Goal: Information Seeking & Learning: Learn about a topic

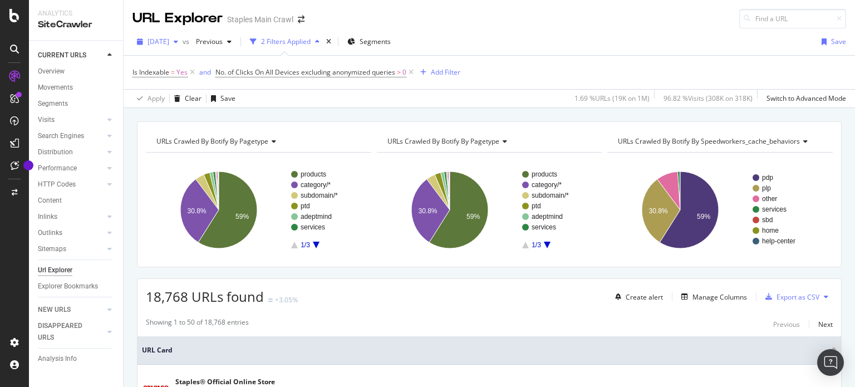
click at [165, 43] on span "2025 Jul. 4th" at bounding box center [158, 41] width 22 height 9
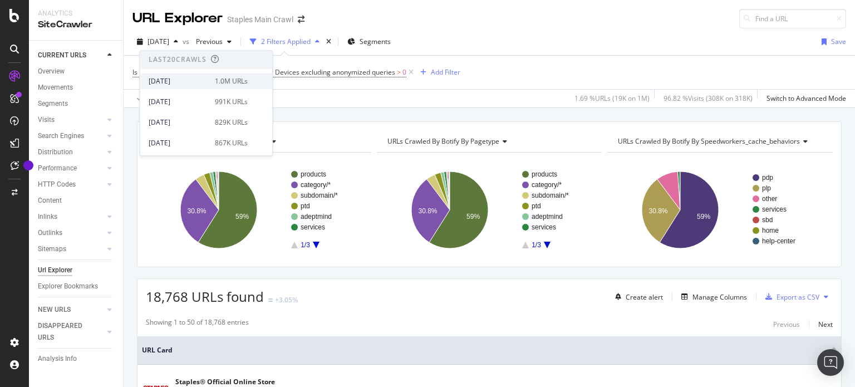
click at [189, 82] on div "[DATE]" at bounding box center [179, 81] width 60 height 10
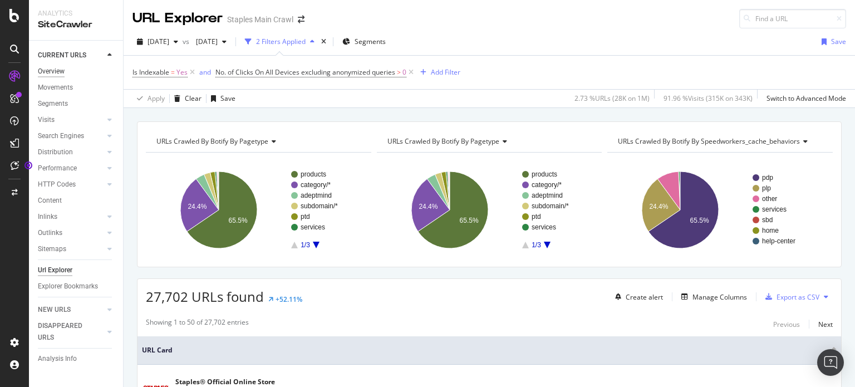
click at [58, 66] on div "Overview" at bounding box center [51, 72] width 27 height 12
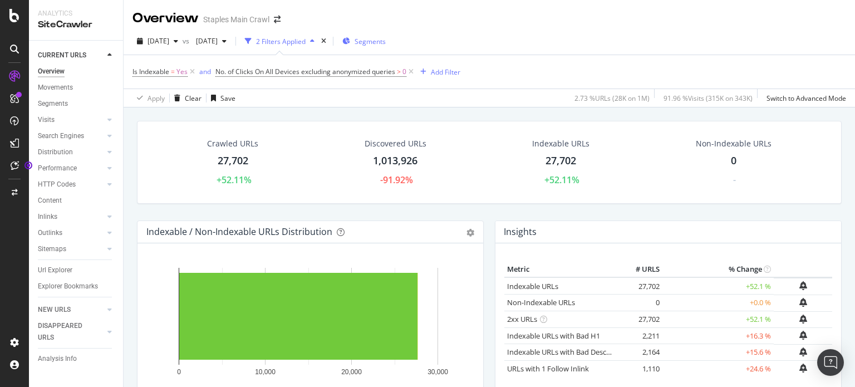
click at [386, 40] on span "Segments" at bounding box center [369, 41] width 31 height 9
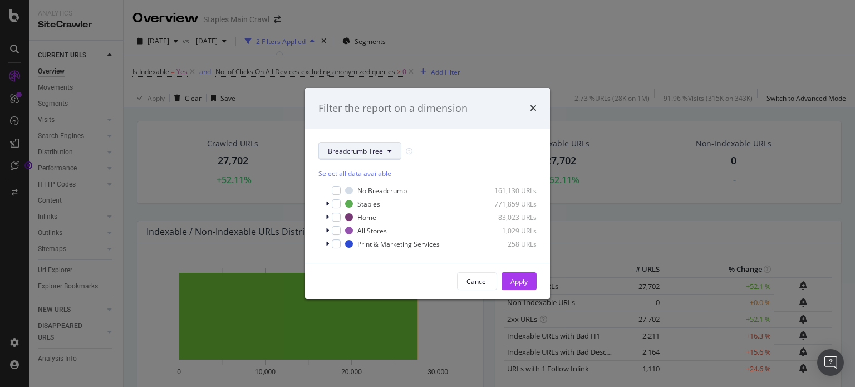
click at [393, 147] on button "Breadcrumb Tree" at bounding box center [359, 151] width 83 height 18
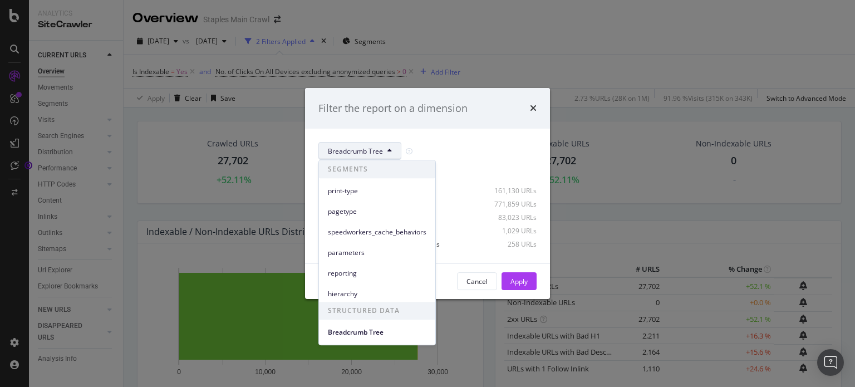
click at [384, 131] on div "Breadcrumb Tree Select all data available No Breadcrumb 161,130 URLs Staples 77…" at bounding box center [427, 196] width 245 height 134
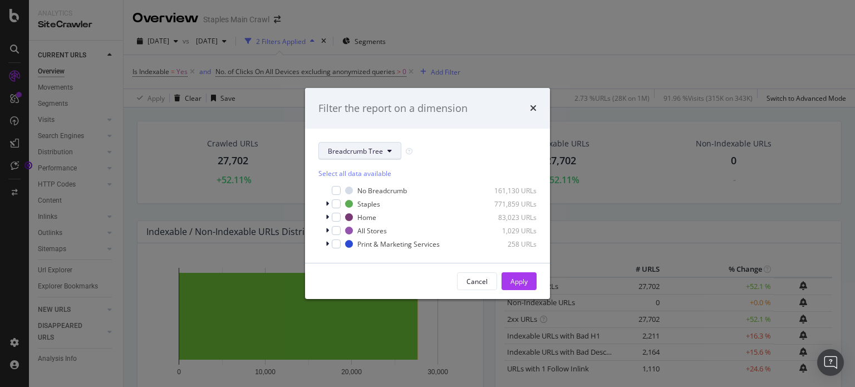
click at [387, 147] on icon "modal" at bounding box center [389, 150] width 4 height 7
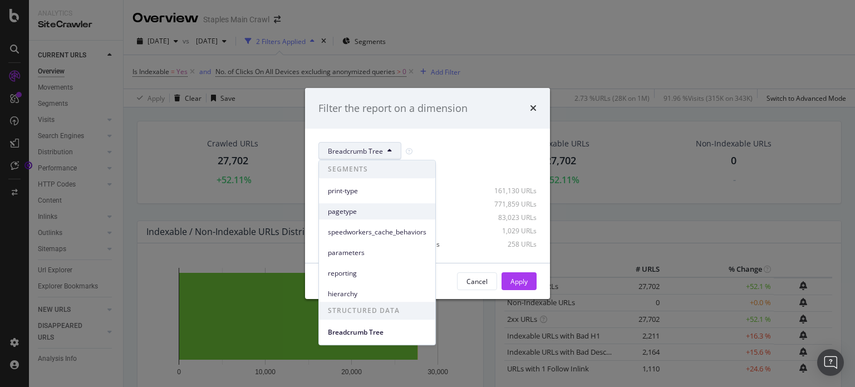
click at [394, 217] on div "pagetype" at bounding box center [377, 211] width 116 height 16
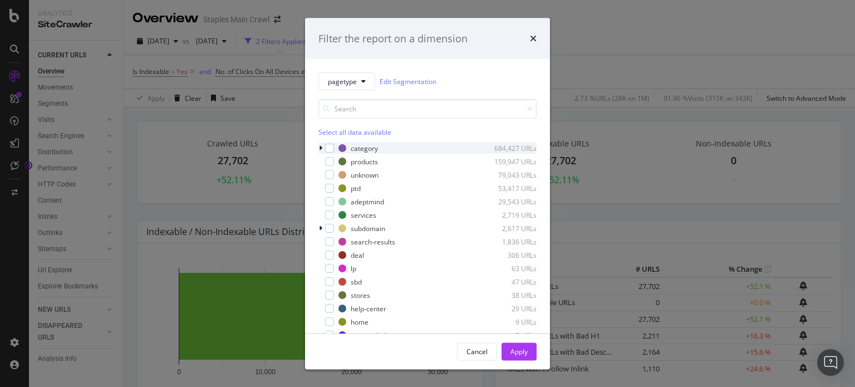
click at [324, 147] on div "modal" at bounding box center [321, 147] width 7 height 11
click at [322, 147] on icon "modal" at bounding box center [320, 148] width 4 height 7
click at [330, 147] on div "modal" at bounding box center [329, 148] width 9 height 9
click at [323, 146] on div "modal" at bounding box center [321, 147] width 7 height 11
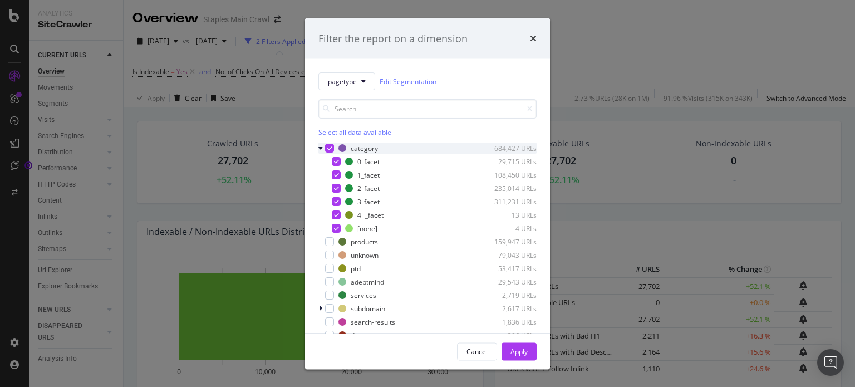
click at [323, 146] on div "modal" at bounding box center [321, 147] width 7 height 11
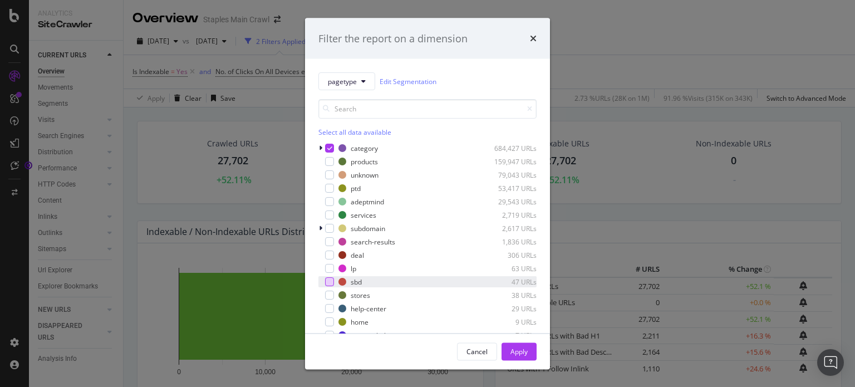
click at [328, 277] on div "modal" at bounding box center [329, 281] width 9 height 9
click at [327, 268] on div "modal" at bounding box center [329, 268] width 9 height 9
click at [330, 255] on div "modal" at bounding box center [329, 254] width 9 height 9
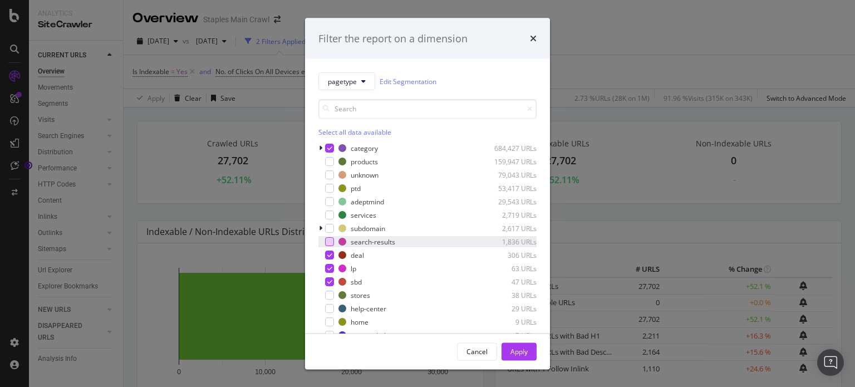
click at [326, 242] on div "modal" at bounding box center [329, 241] width 9 height 9
click at [317, 226] on div "pagetype Edit Segmentation Select all data available category 684,427 URLs prod…" at bounding box center [427, 196] width 245 height 274
click at [319, 226] on icon "modal" at bounding box center [320, 228] width 3 height 7
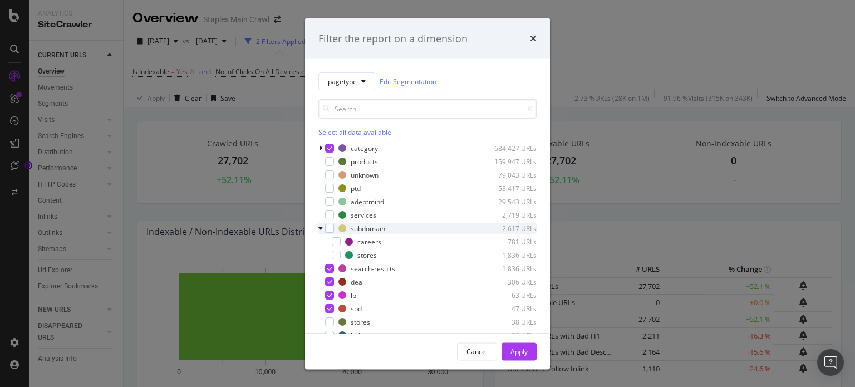
click at [319, 226] on icon "modal" at bounding box center [320, 228] width 4 height 7
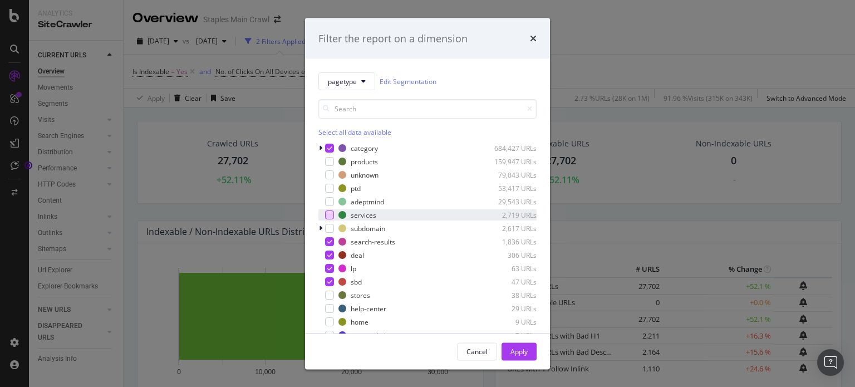
click at [327, 213] on div "modal" at bounding box center [329, 214] width 9 height 9
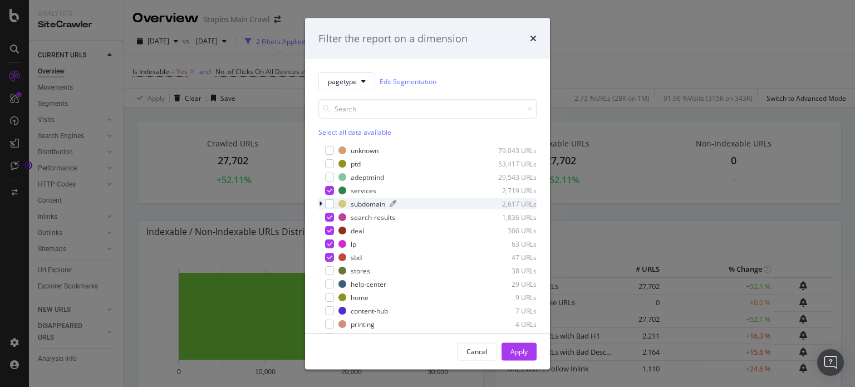
scroll to position [36, 0]
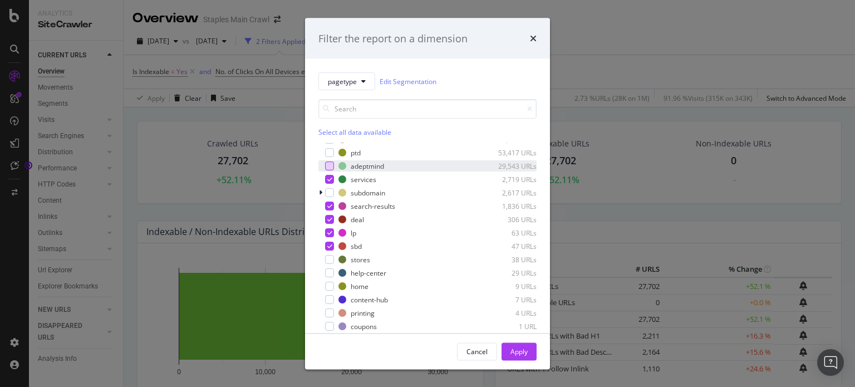
click at [330, 165] on div "modal" at bounding box center [329, 165] width 9 height 9
click at [329, 274] on div "modal" at bounding box center [329, 272] width 9 height 9
click at [329, 284] on div "modal" at bounding box center [329, 286] width 9 height 9
click at [329, 299] on div "modal" at bounding box center [329, 299] width 9 height 9
click at [329, 327] on div "modal" at bounding box center [329, 326] width 9 height 9
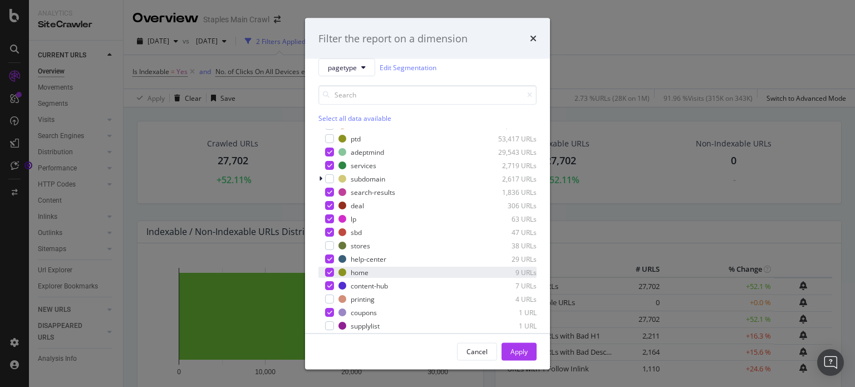
scroll to position [24, 0]
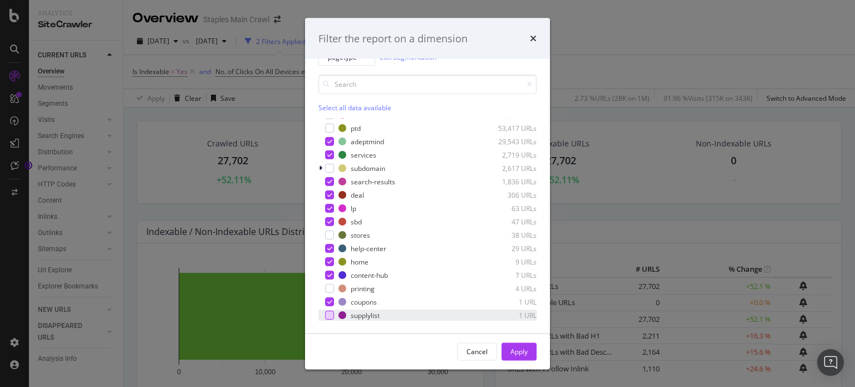
click at [329, 313] on div "modal" at bounding box center [329, 315] width 9 height 9
click at [327, 299] on icon "modal" at bounding box center [329, 302] width 5 height 6
click at [332, 311] on div "modal" at bounding box center [329, 315] width 9 height 9
click at [330, 311] on div "modal" at bounding box center [329, 315] width 9 height 9
click at [329, 303] on div "modal" at bounding box center [329, 301] width 9 height 9
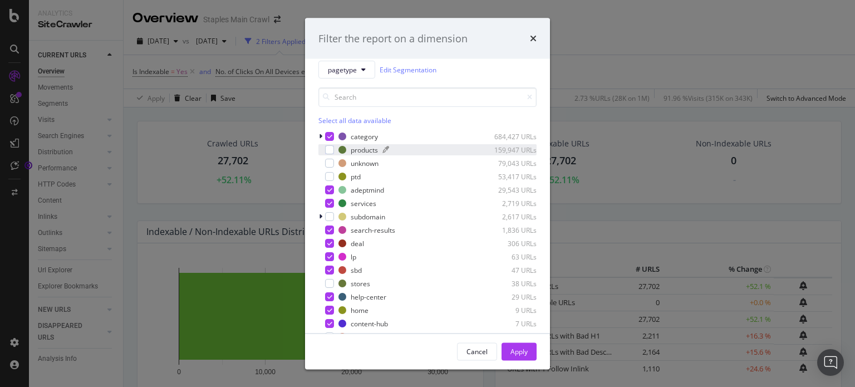
scroll to position [0, 0]
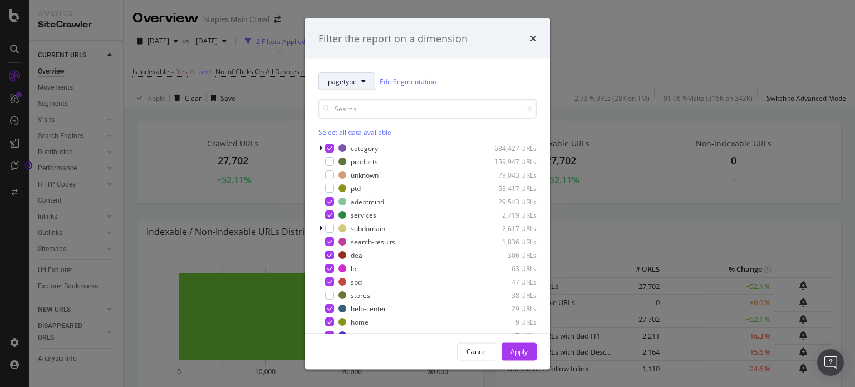
click at [365, 84] on button "pagetype" at bounding box center [346, 81] width 57 height 18
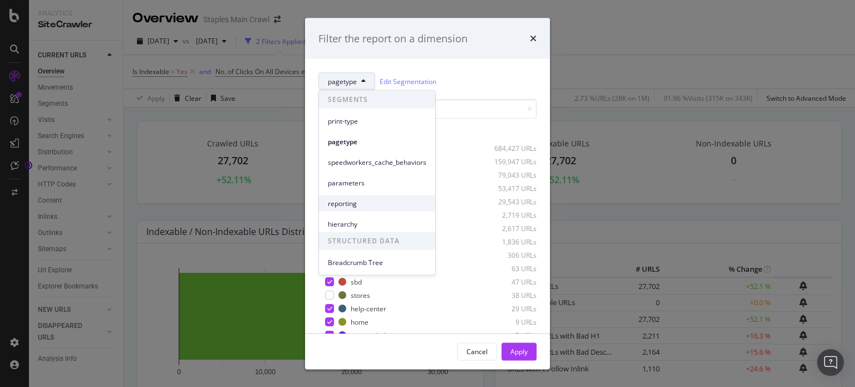
click at [359, 204] on span "reporting" at bounding box center [377, 203] width 98 height 10
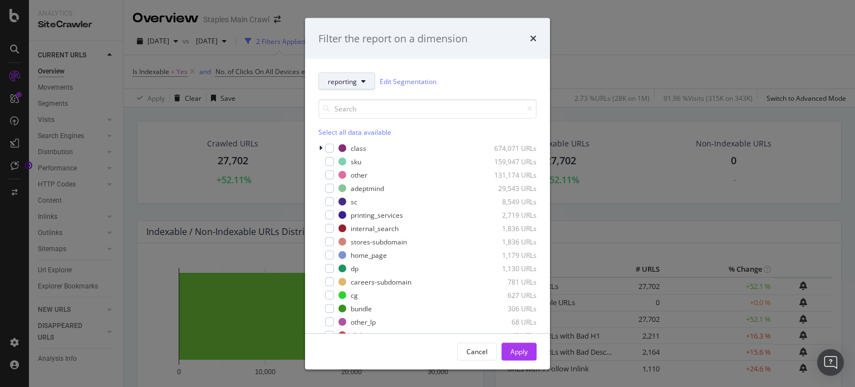
click at [361, 81] on button "reporting" at bounding box center [346, 81] width 57 height 18
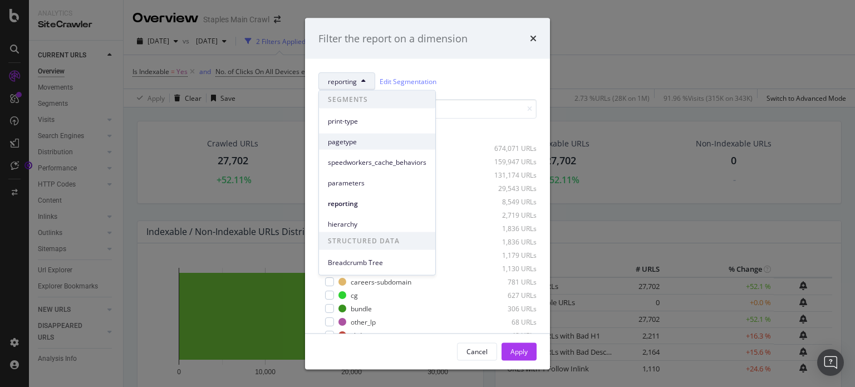
click at [357, 138] on span "pagetype" at bounding box center [377, 141] width 98 height 10
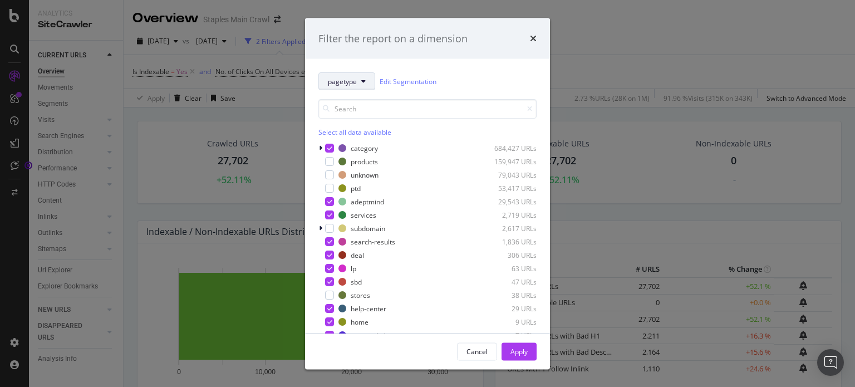
click at [365, 83] on button "pagetype" at bounding box center [346, 81] width 57 height 18
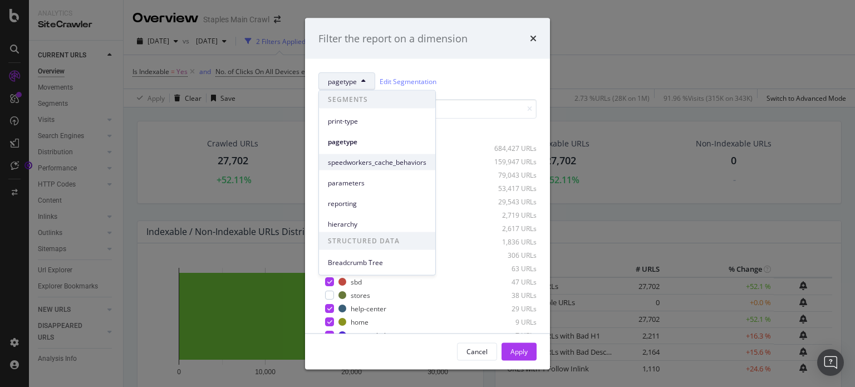
click at [367, 159] on span "speedworkers_cache_behaviors" at bounding box center [377, 162] width 98 height 10
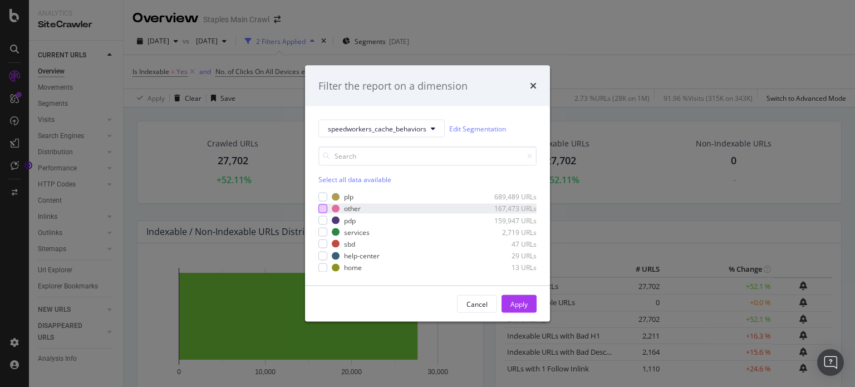
click at [323, 208] on div "modal" at bounding box center [322, 208] width 9 height 9
click at [533, 302] on button "Apply" at bounding box center [518, 304] width 35 height 18
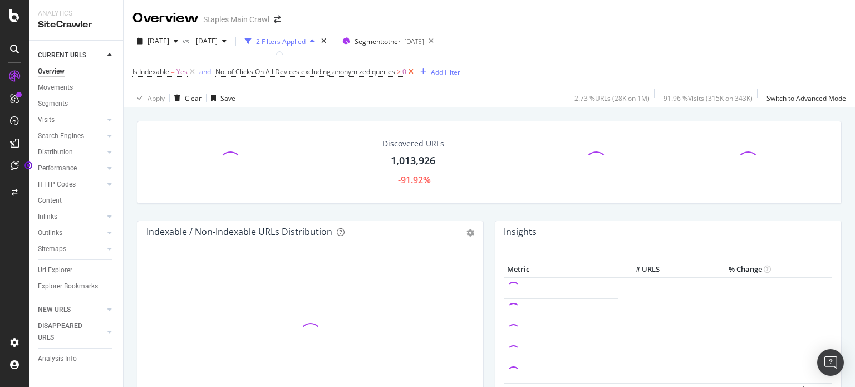
click at [411, 69] on icon at bounding box center [410, 71] width 9 height 11
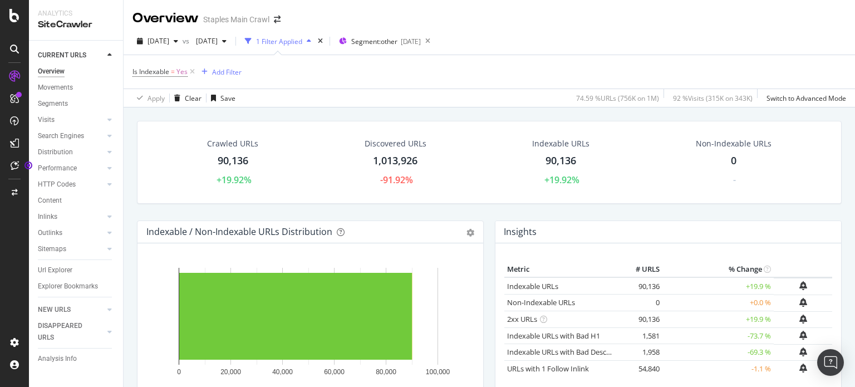
click at [407, 156] on div "1,013,926" at bounding box center [395, 161] width 45 height 14
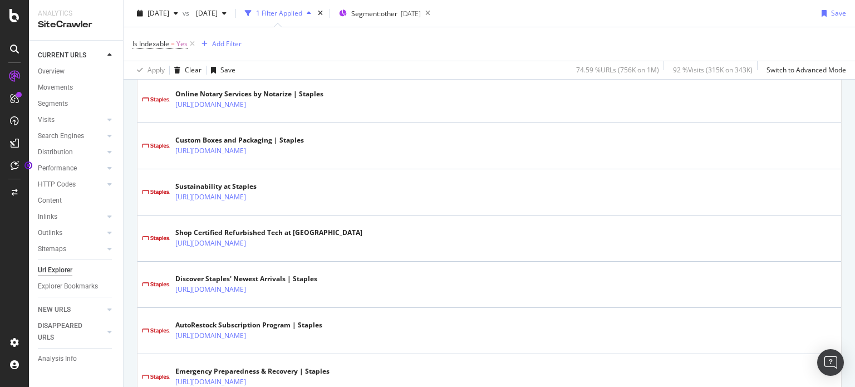
scroll to position [612, 0]
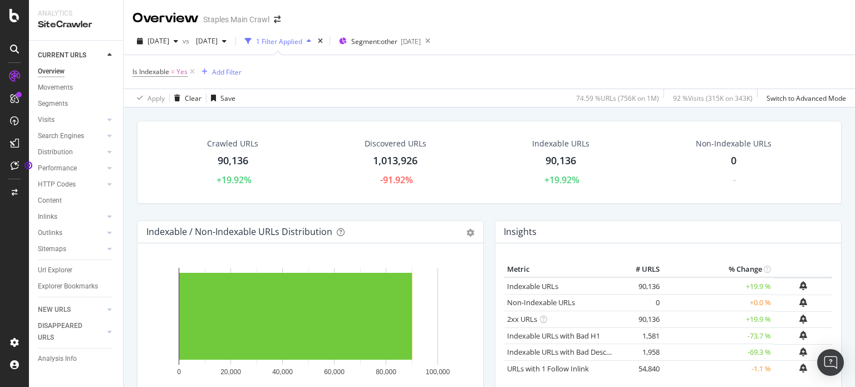
click at [302, 39] on div "1 Filter Applied" at bounding box center [279, 41] width 46 height 9
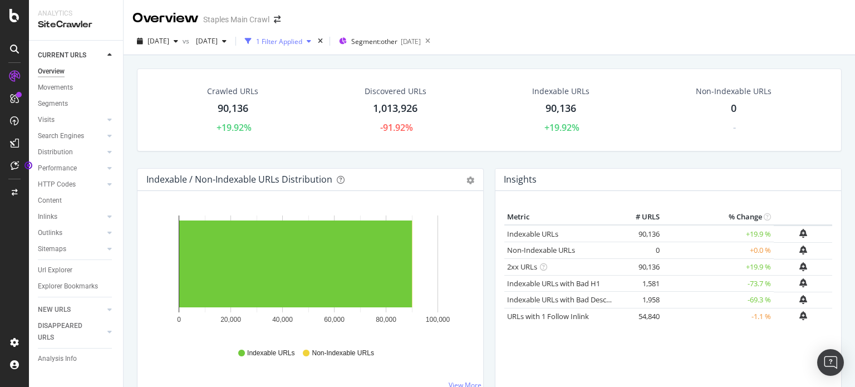
click at [302, 39] on div "1 Filter Applied" at bounding box center [279, 41] width 46 height 9
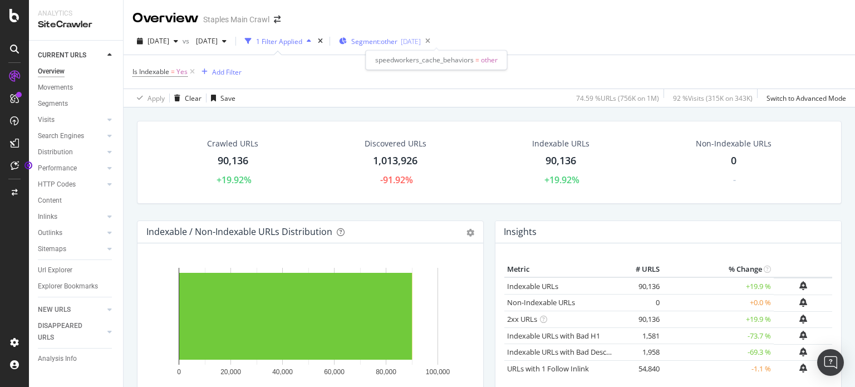
click at [421, 40] on div "Segment: other 2025-06-25" at bounding box center [380, 41] width 82 height 9
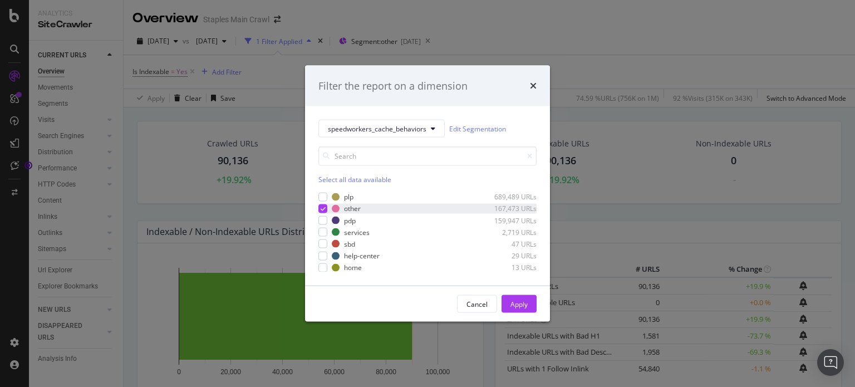
click at [327, 204] on div "modal" at bounding box center [322, 208] width 9 height 9
click at [326, 229] on div "modal" at bounding box center [322, 232] width 9 height 9
click at [523, 303] on div "Apply" at bounding box center [518, 303] width 17 height 9
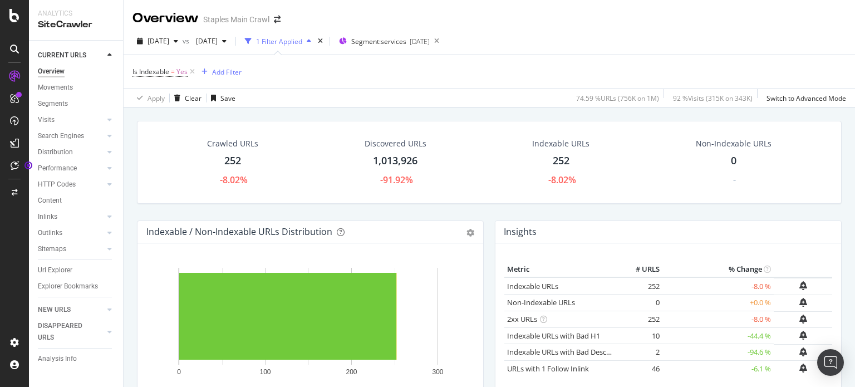
click at [229, 157] on div "252" at bounding box center [232, 161] width 17 height 14
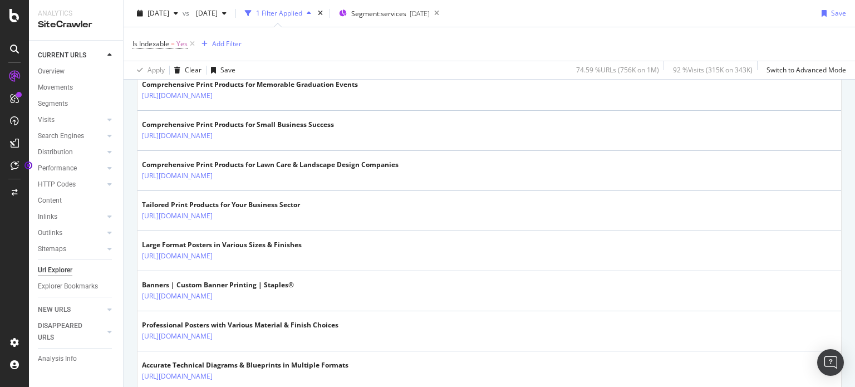
scroll to position [779, 0]
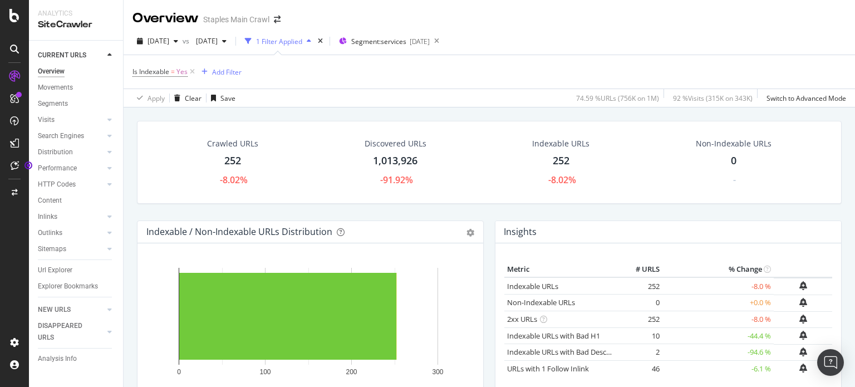
click at [302, 40] on div "1 Filter Applied" at bounding box center [279, 41] width 46 height 9
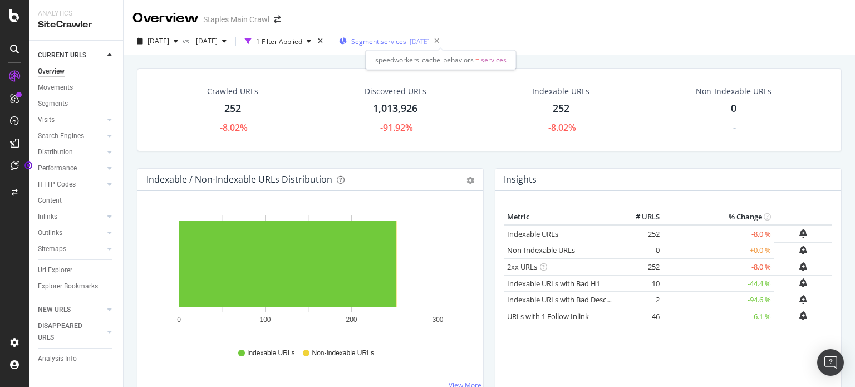
click at [406, 37] on span "Segment: services" at bounding box center [378, 41] width 55 height 9
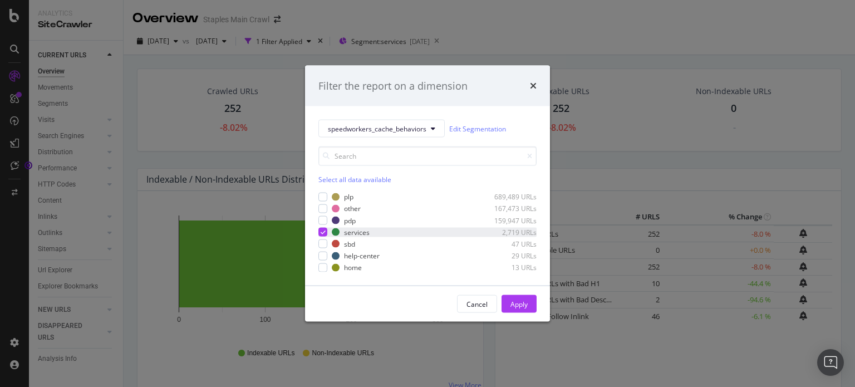
click at [323, 231] on icon "modal" at bounding box center [323, 232] width 5 height 6
click at [323, 255] on div "modal" at bounding box center [322, 255] width 9 height 9
click at [520, 308] on div "Apply" at bounding box center [518, 303] width 17 height 9
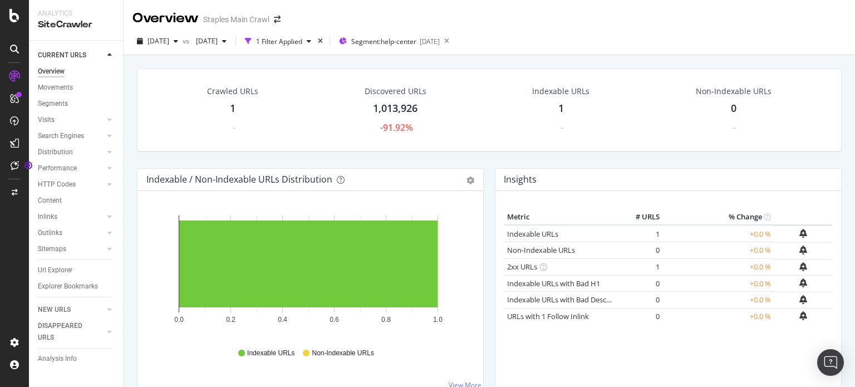
click at [233, 92] on div "Crawled URLs" at bounding box center [232, 91] width 51 height 11
click at [416, 38] on span "Segment: help-center" at bounding box center [383, 41] width 65 height 9
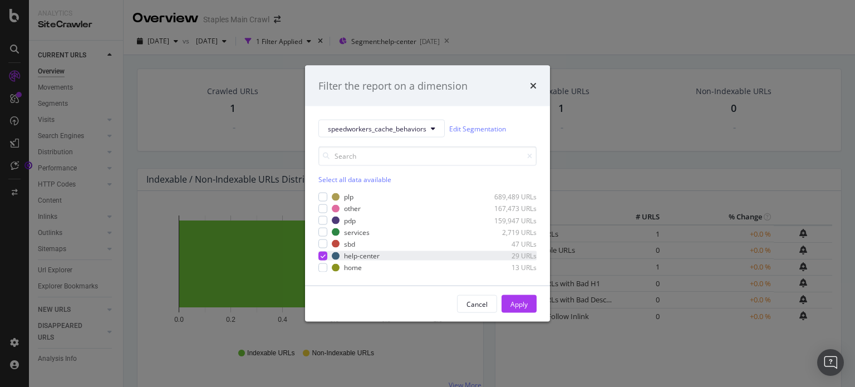
click at [321, 257] on icon "modal" at bounding box center [323, 256] width 5 height 6
click at [322, 206] on div "modal" at bounding box center [322, 208] width 9 height 9
click at [322, 198] on div "modal" at bounding box center [322, 196] width 9 height 9
click at [323, 232] on div "modal" at bounding box center [322, 232] width 9 height 9
click at [323, 242] on div "modal" at bounding box center [322, 243] width 9 height 9
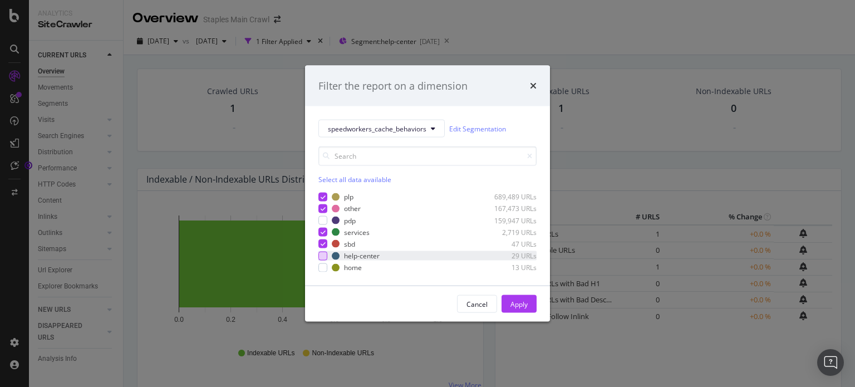
click at [323, 252] on div "modal" at bounding box center [322, 255] width 9 height 9
click at [323, 263] on div "modal" at bounding box center [322, 267] width 9 height 9
click at [508, 302] on button "Apply" at bounding box center [518, 304] width 35 height 18
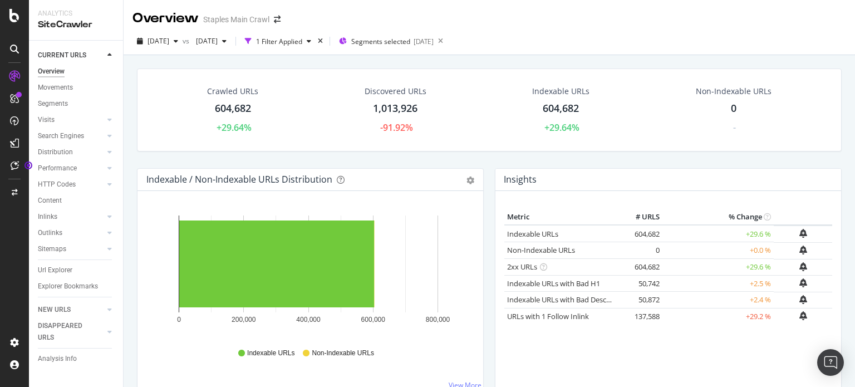
drag, startPoint x: 551, startPoint y: 105, endPoint x: 518, endPoint y: 134, distance: 44.6
click at [501, 156] on div "Crawled URLs 604,682 +29.64% Discovered URLs 1,013,926 -91.92% Indexable URLs 6…" at bounding box center [489, 118] width 716 height 100
click at [550, 107] on div "604,682" at bounding box center [561, 108] width 36 height 14
click at [169, 45] on span "[DATE]" at bounding box center [158, 40] width 22 height 9
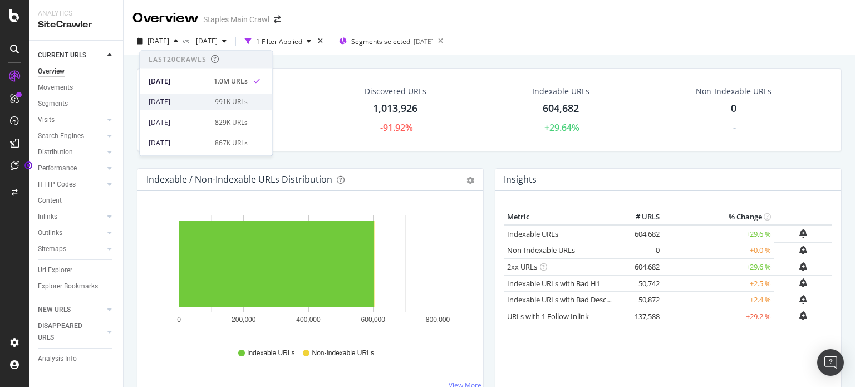
click at [179, 96] on div "2025 Aug. 15th 991K URLs" at bounding box center [206, 101] width 132 height 16
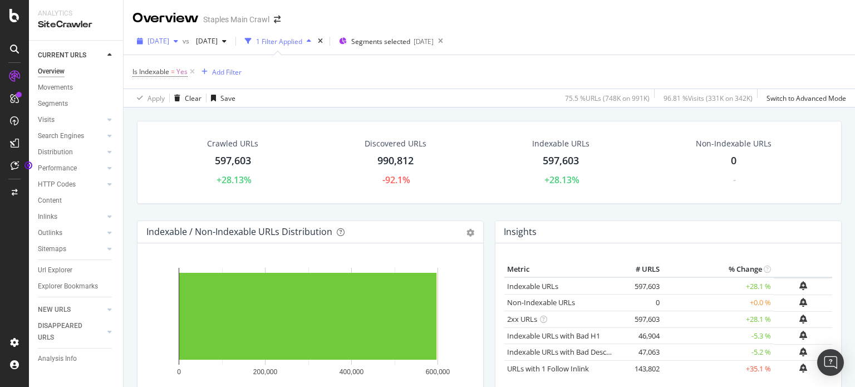
click at [169, 40] on span "2025 Aug. 15th" at bounding box center [158, 40] width 22 height 9
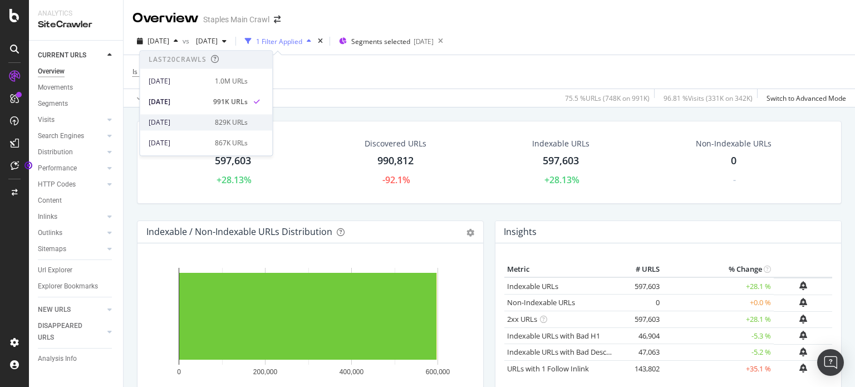
click at [180, 122] on div "2025 Aug. 8th" at bounding box center [179, 122] width 60 height 10
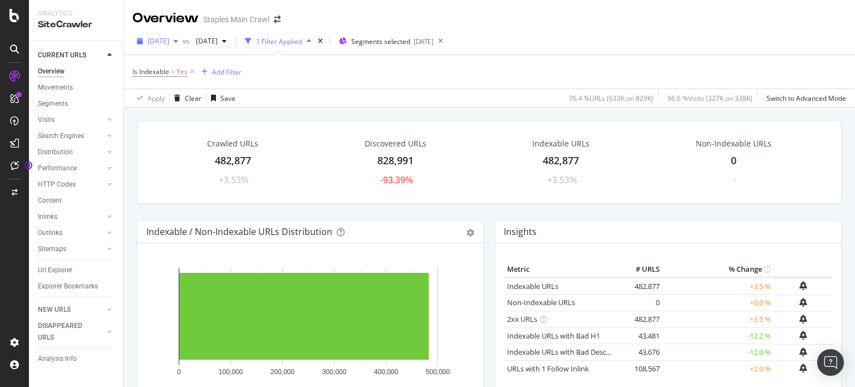
click at [178, 38] on icon "button" at bounding box center [176, 41] width 4 height 7
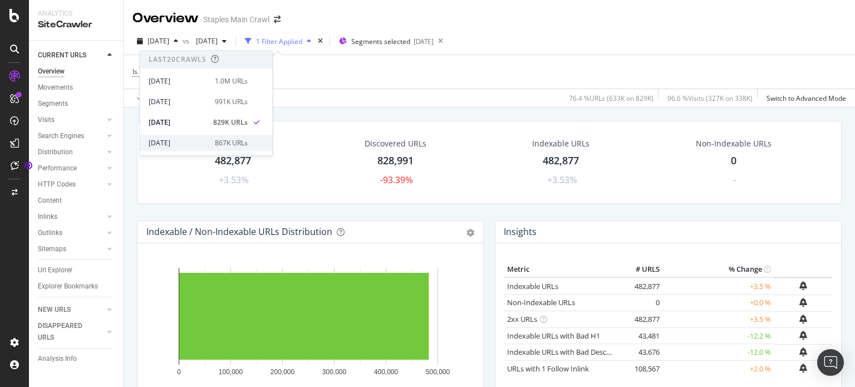
click at [181, 145] on div "2025 Aug. 1st" at bounding box center [179, 143] width 60 height 10
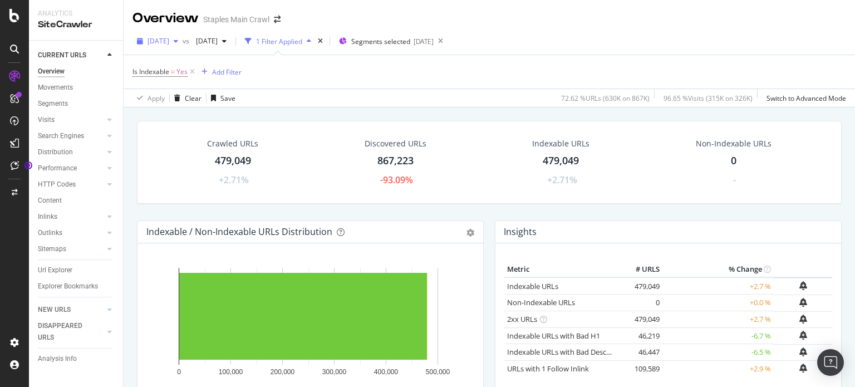
click at [169, 40] on span "2025 Aug. 1st" at bounding box center [158, 40] width 22 height 9
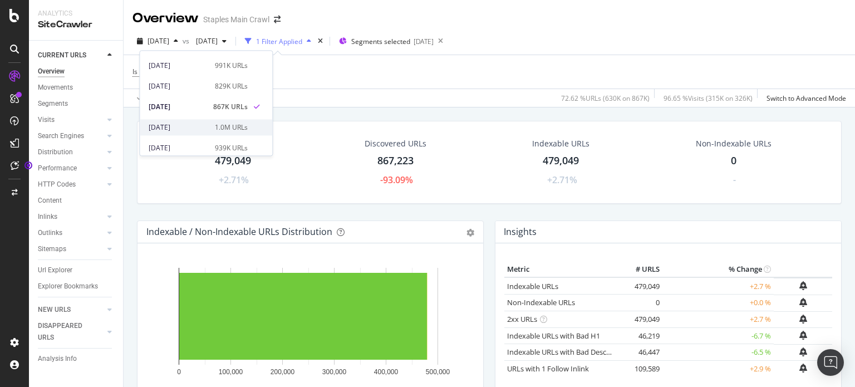
scroll to position [56, 0]
click at [176, 107] on div "2025 Jul. 25th" at bounding box center [179, 108] width 60 height 10
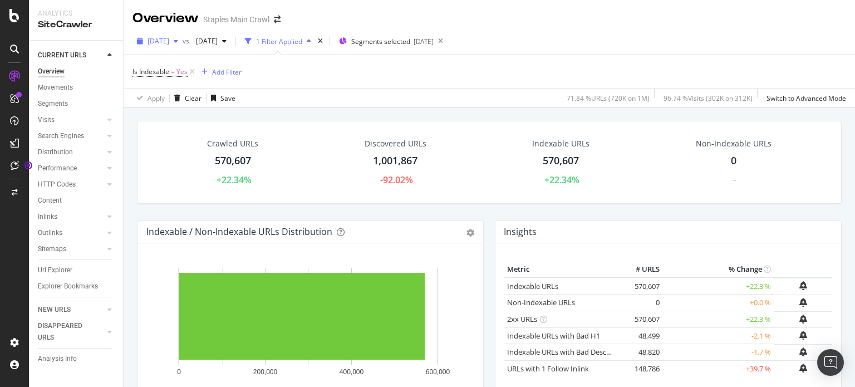
click at [150, 40] on span "2025 Jul. 25th" at bounding box center [158, 40] width 22 height 9
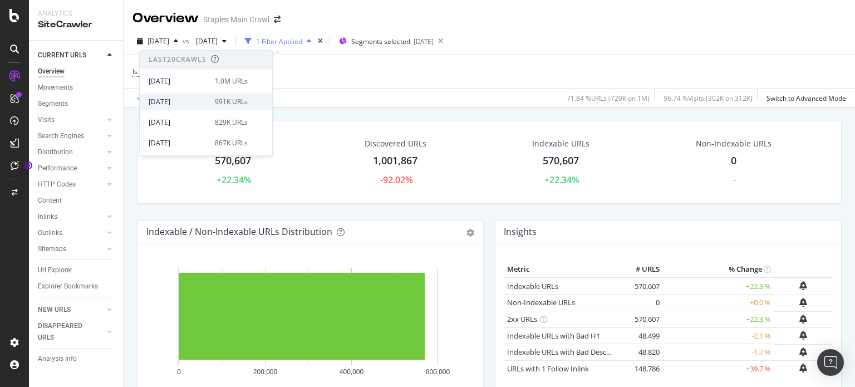
scroll to position [56, 0]
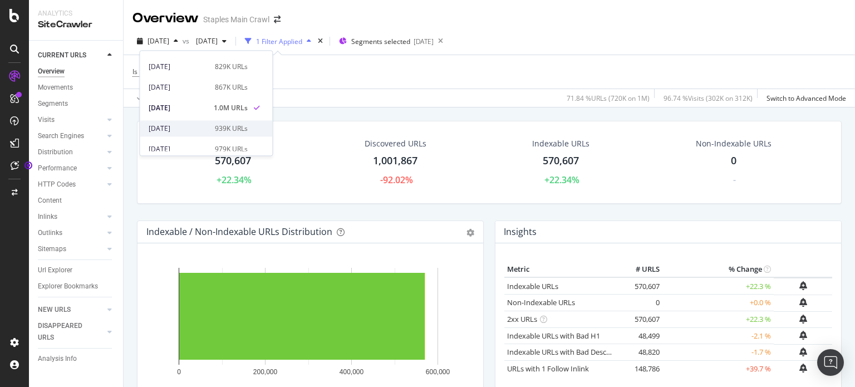
click at [177, 124] on div "2025 Jul. 18th" at bounding box center [179, 129] width 60 height 10
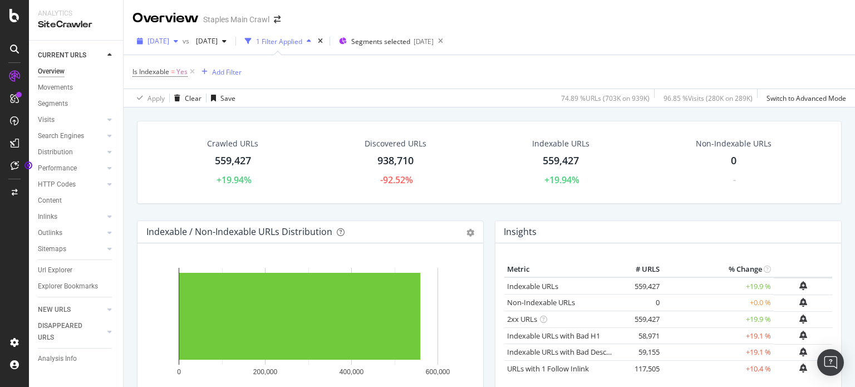
click at [169, 38] on span "2025 Jul. 18th" at bounding box center [158, 40] width 22 height 9
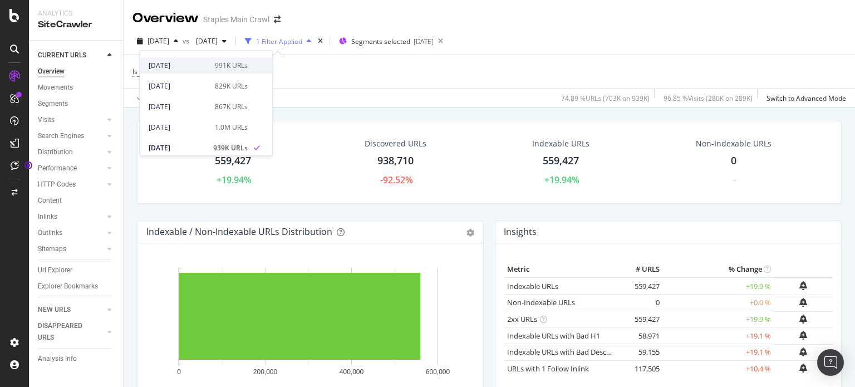
scroll to position [56, 0]
click at [178, 141] on div "2025 Jul. 11th 979K URLs" at bounding box center [206, 149] width 132 height 16
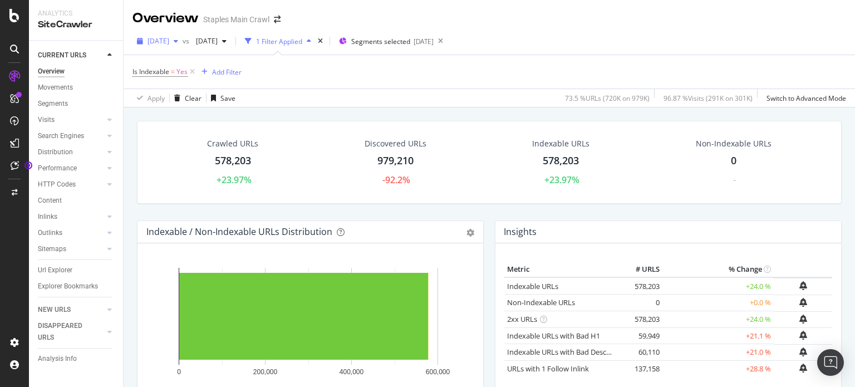
click at [169, 41] on span "2025 Jul. 11th" at bounding box center [158, 40] width 22 height 9
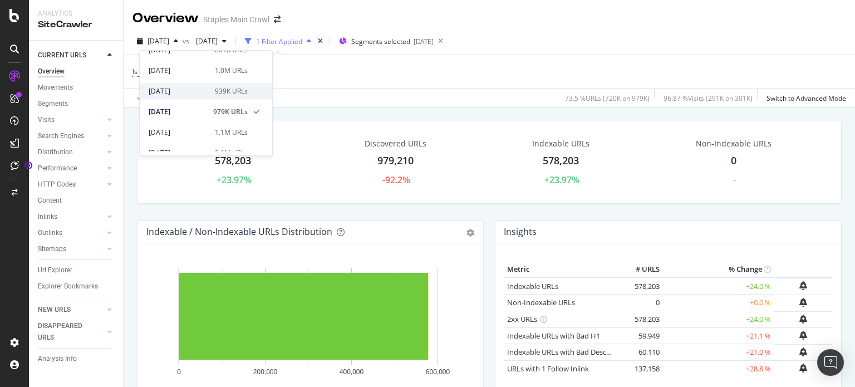
scroll to position [111, 0]
click at [176, 111] on div "2025 Jul. 4th" at bounding box center [179, 114] width 60 height 10
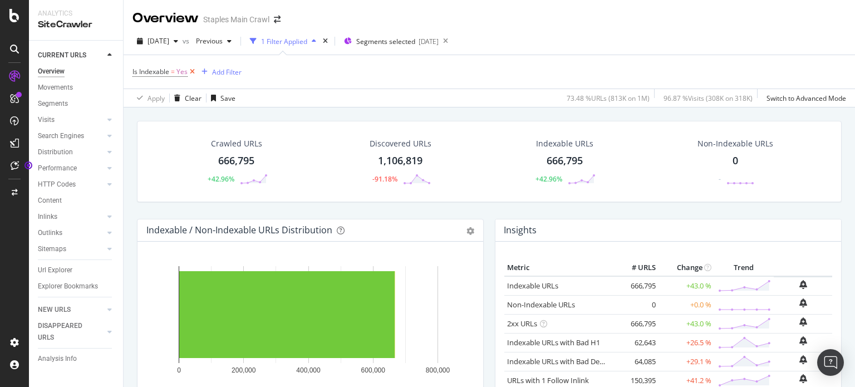
click at [191, 71] on icon at bounding box center [192, 71] width 9 height 11
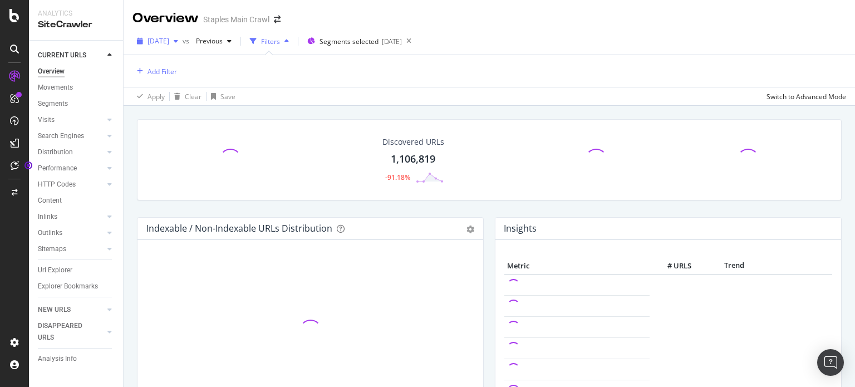
click at [183, 37] on div "2025 Jul. 4th" at bounding box center [157, 41] width 50 height 17
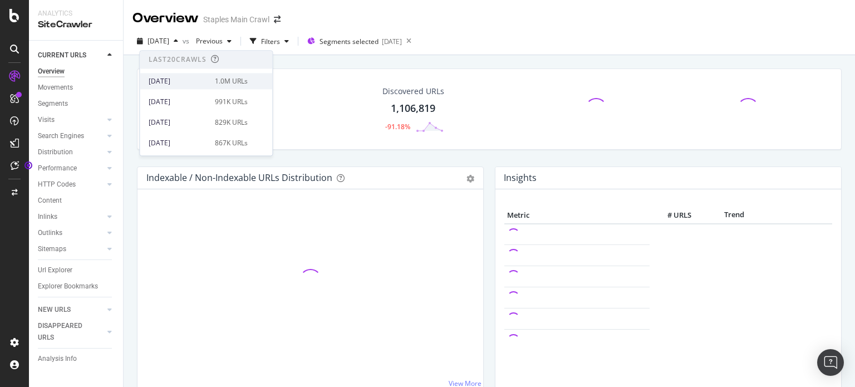
click at [200, 75] on div "2025 Aug. 22nd 1.0M URLs" at bounding box center [206, 81] width 132 height 16
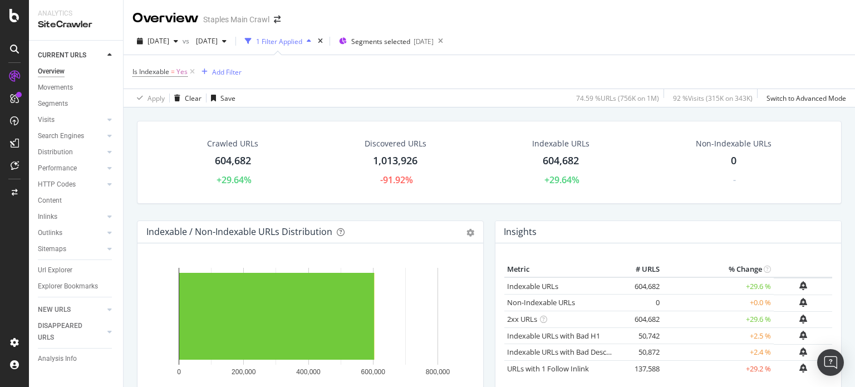
click at [561, 144] on div "Indexable URLs" at bounding box center [560, 143] width 57 height 11
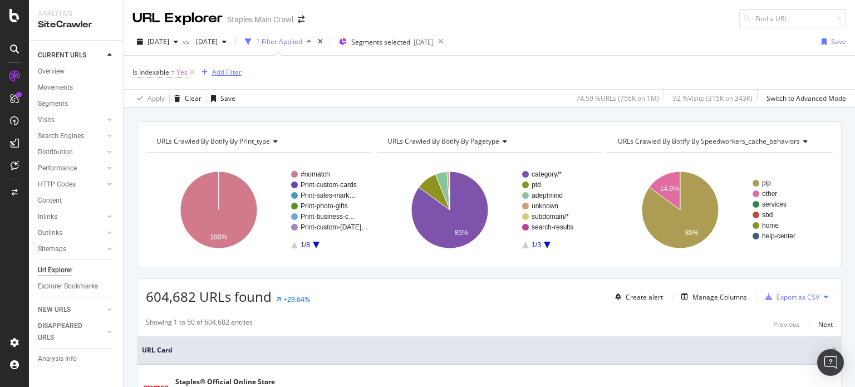
click at [219, 68] on div "Add Filter" at bounding box center [226, 71] width 29 height 9
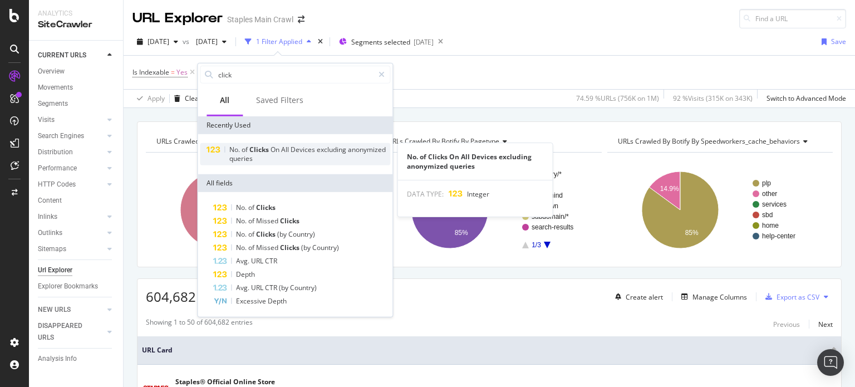
type input "click"
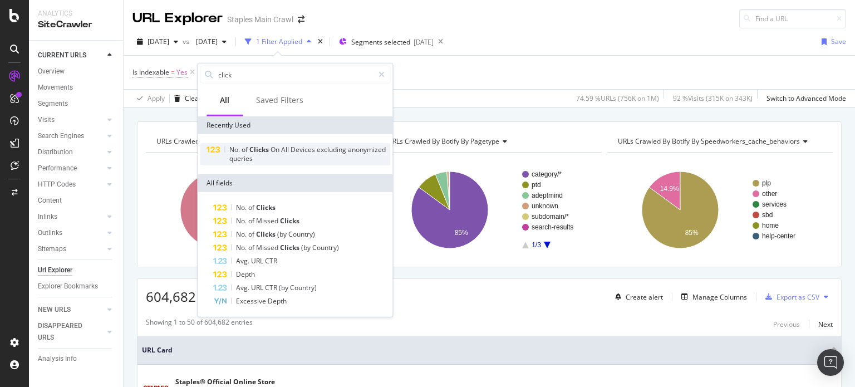
click at [260, 160] on div "No. of Clicks On All Devices excluding anonymized queries" at bounding box center [309, 154] width 161 height 18
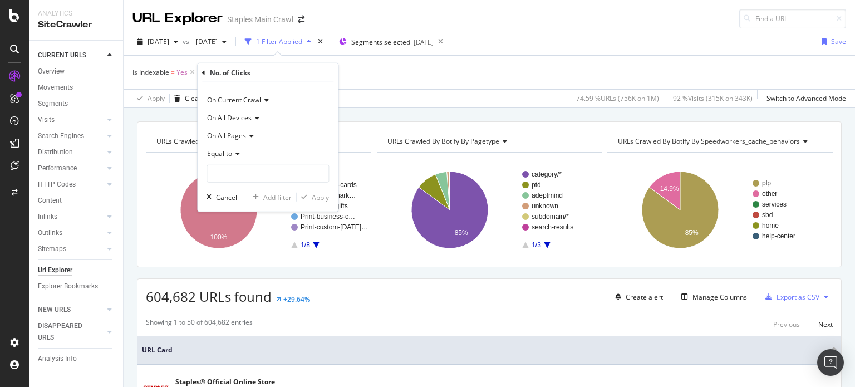
click at [205, 71] on icon at bounding box center [203, 72] width 3 height 7
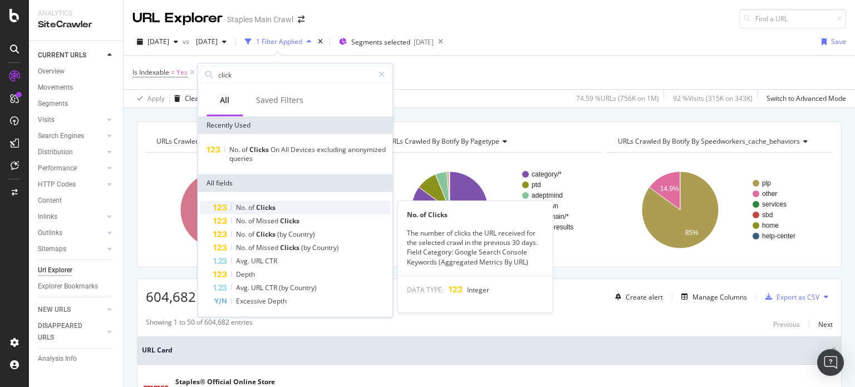
click at [267, 203] on span "Clicks" at bounding box center [265, 207] width 19 height 9
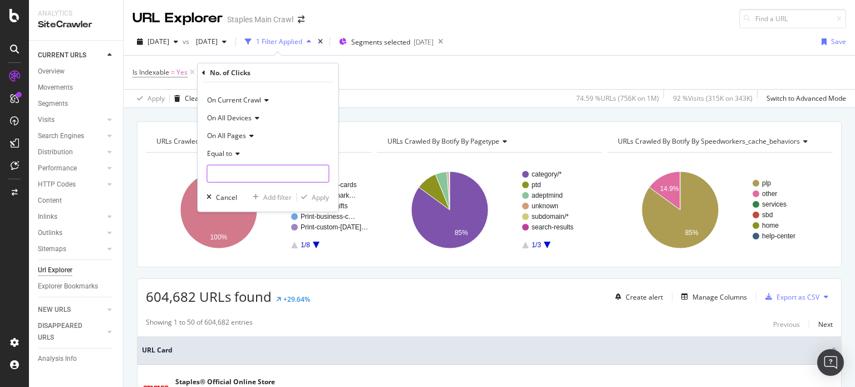
click at [242, 169] on input "number" at bounding box center [267, 174] width 122 height 18
click at [231, 152] on span "Equal to" at bounding box center [219, 153] width 25 height 9
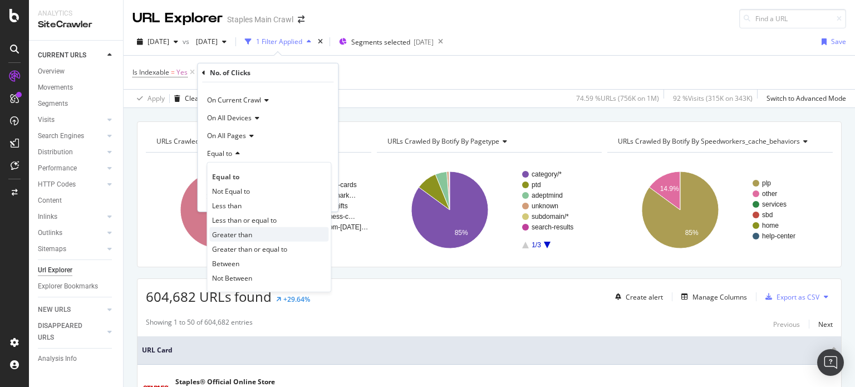
click at [234, 230] on span "Greater than" at bounding box center [232, 233] width 40 height 9
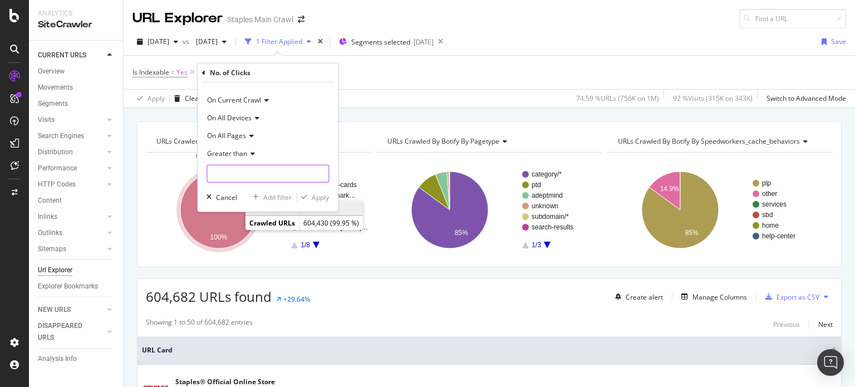
click at [236, 169] on input "number" at bounding box center [267, 174] width 122 height 18
type input "0"
click at [311, 200] on div "button" at bounding box center [304, 197] width 15 height 7
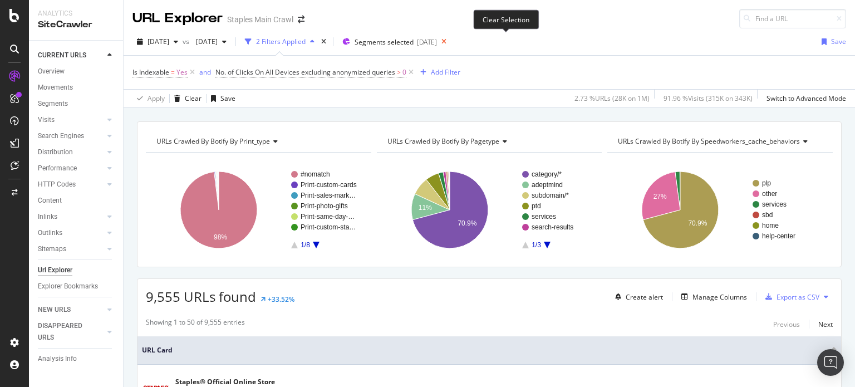
click at [451, 42] on icon at bounding box center [444, 42] width 14 height 16
click at [528, 112] on div "URLs Crawled By Botify By print_type Chart (by Value) Table Expand Export as CS…" at bounding box center [489, 121] width 731 height 27
click at [169, 40] on span "[DATE]" at bounding box center [158, 41] width 22 height 9
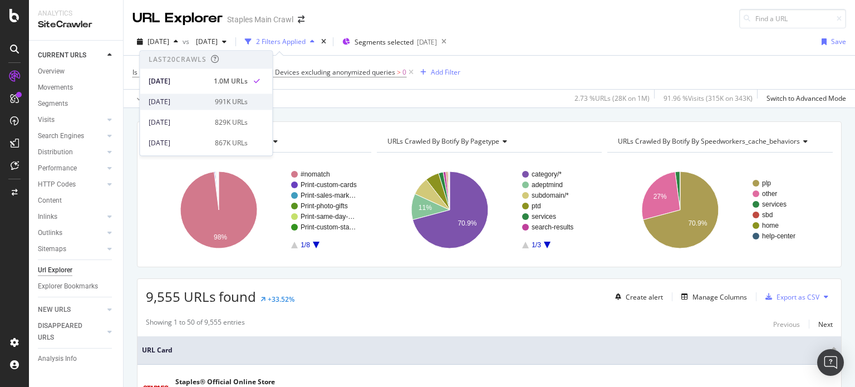
click at [176, 100] on div "2025 Aug. 15th" at bounding box center [179, 102] width 60 height 10
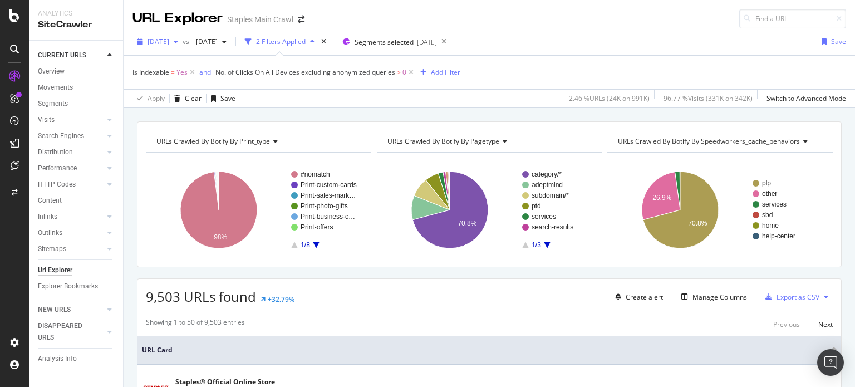
click at [169, 41] on span "2025 Aug. 15th" at bounding box center [158, 41] width 22 height 9
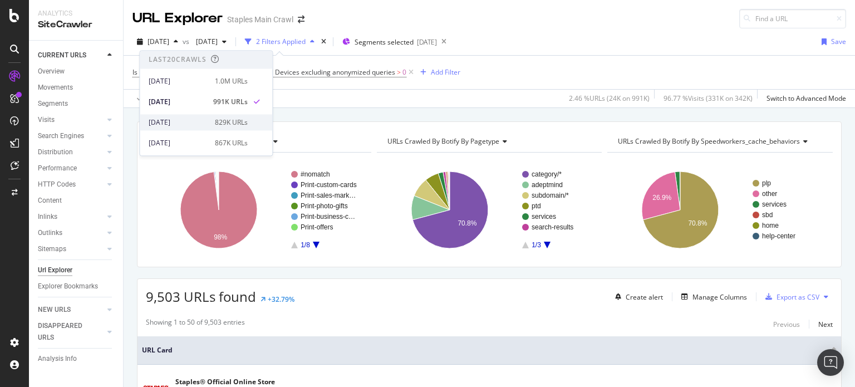
click at [176, 130] on div "2025 Aug. 8th 829K URLs" at bounding box center [206, 122] width 132 height 16
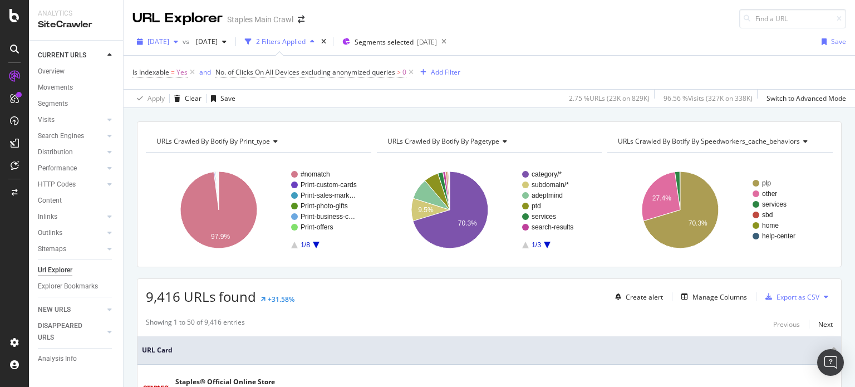
click at [160, 43] on span "2025 Aug. 8th" at bounding box center [158, 41] width 22 height 9
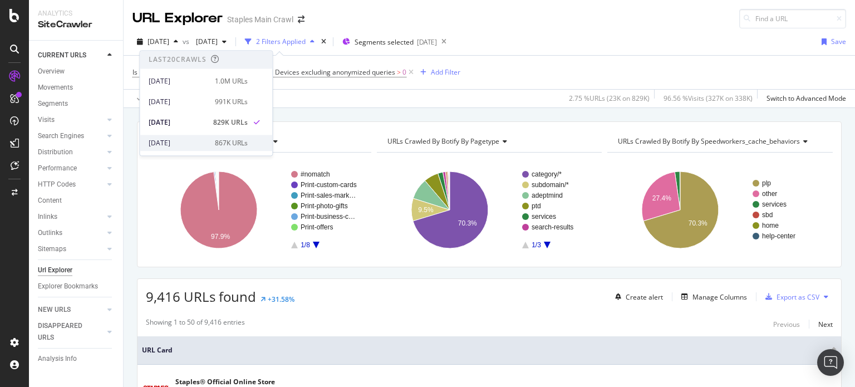
click at [171, 140] on div "2025 Aug. 1st" at bounding box center [179, 143] width 60 height 10
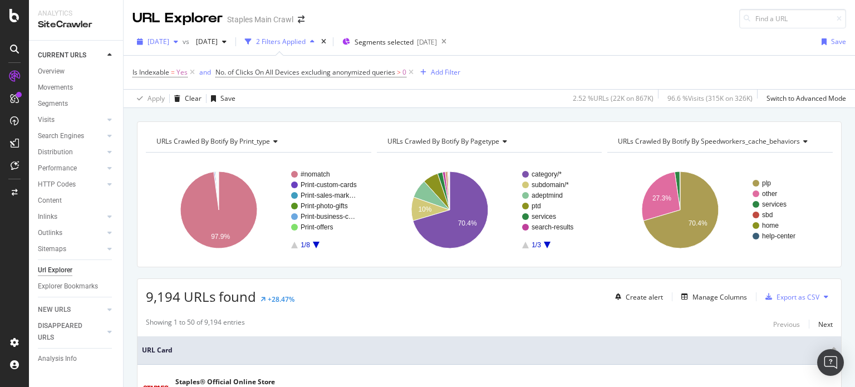
click at [169, 38] on span "2025 Aug. 1st" at bounding box center [158, 41] width 22 height 9
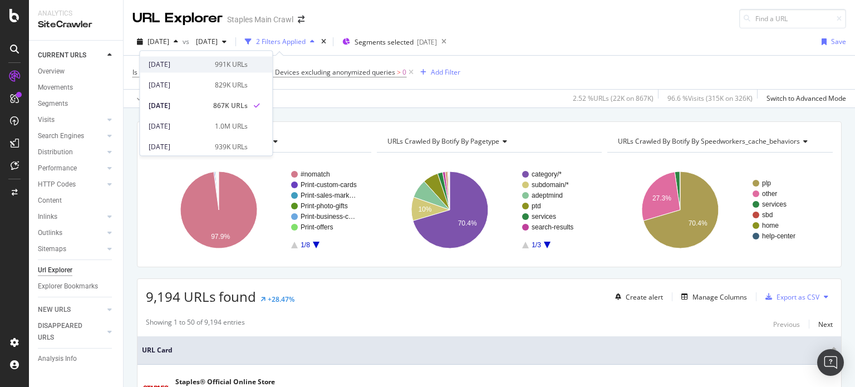
scroll to position [56, 0]
click at [178, 104] on div "2025 Jul. 25th" at bounding box center [179, 108] width 60 height 10
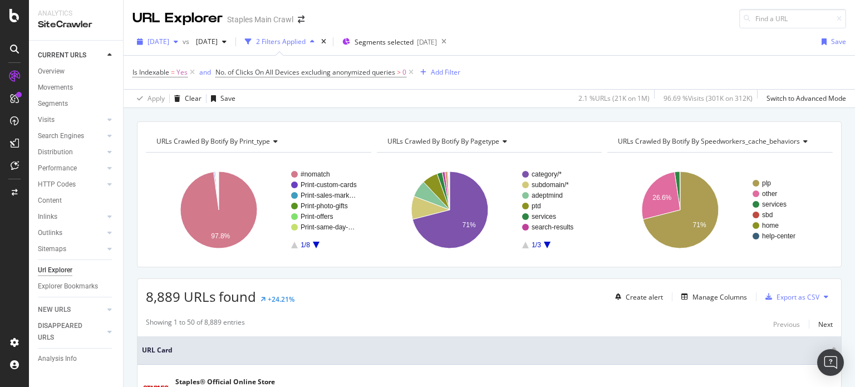
click at [162, 41] on span "2025 Jul. 25th" at bounding box center [158, 41] width 22 height 9
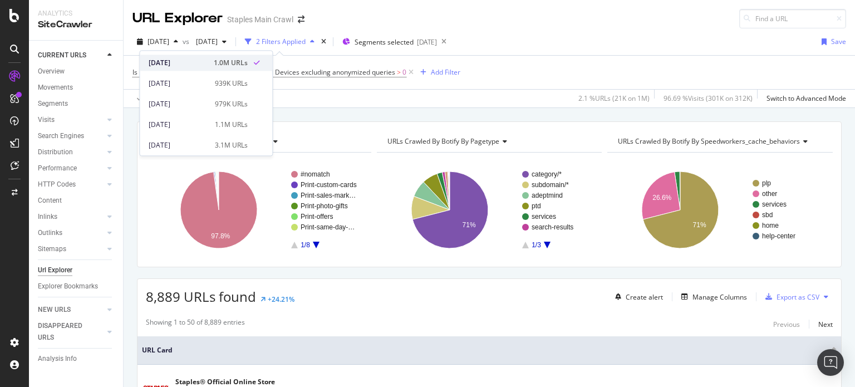
scroll to position [111, 0]
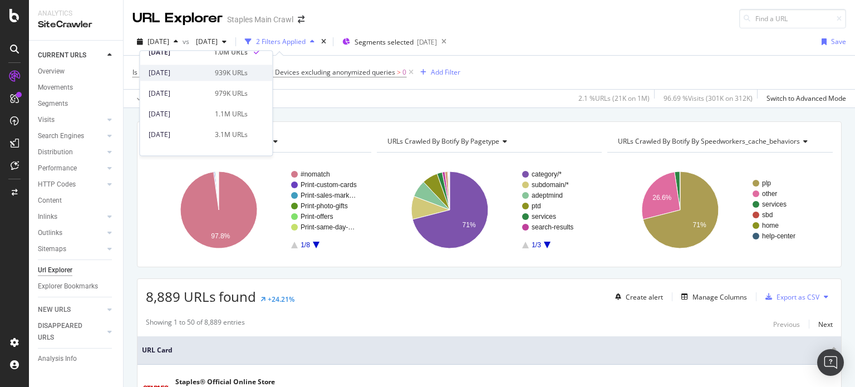
click at [176, 73] on div "2025 Jul. 18th" at bounding box center [179, 73] width 60 height 10
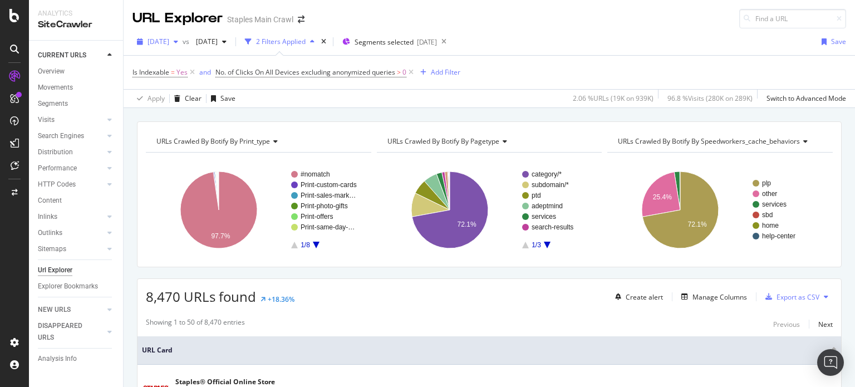
click at [169, 42] on span "2025 Jul. 18th" at bounding box center [158, 41] width 22 height 9
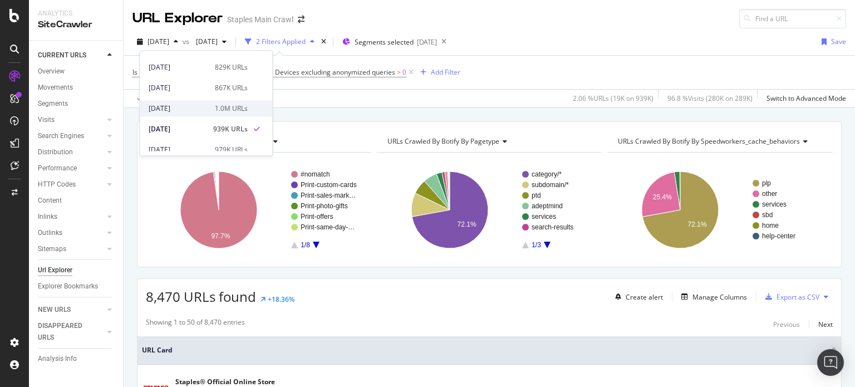
scroll to position [56, 0]
click at [174, 150] on div "2025 Jul. 11th" at bounding box center [179, 149] width 60 height 10
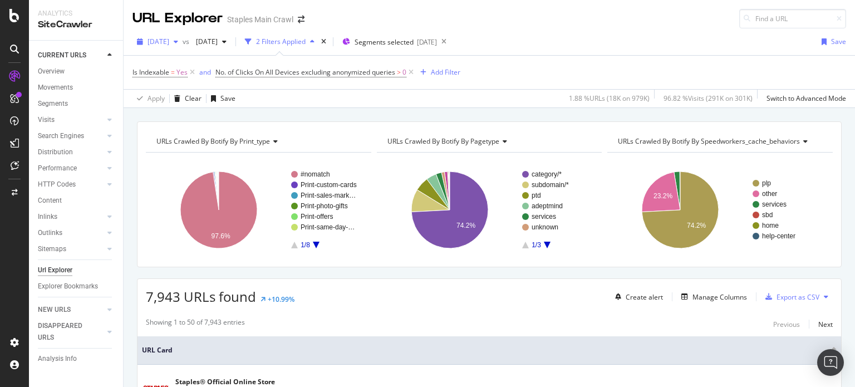
click at [169, 42] on span "2025 Jul. 11th" at bounding box center [158, 41] width 22 height 9
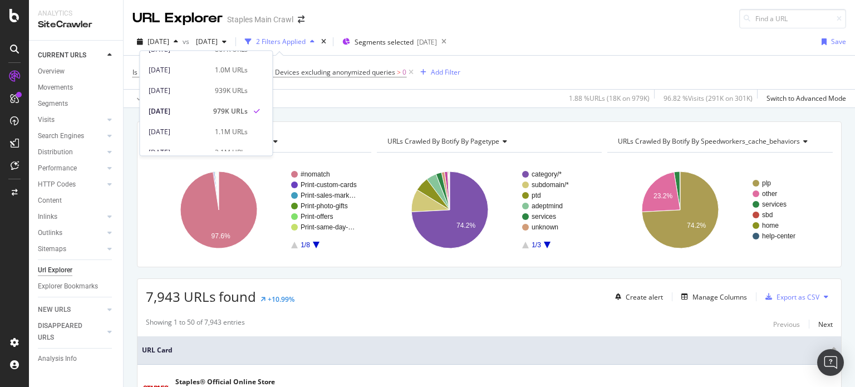
scroll to position [111, 0]
click at [183, 113] on div "2025 Jul. 4th" at bounding box center [179, 114] width 60 height 10
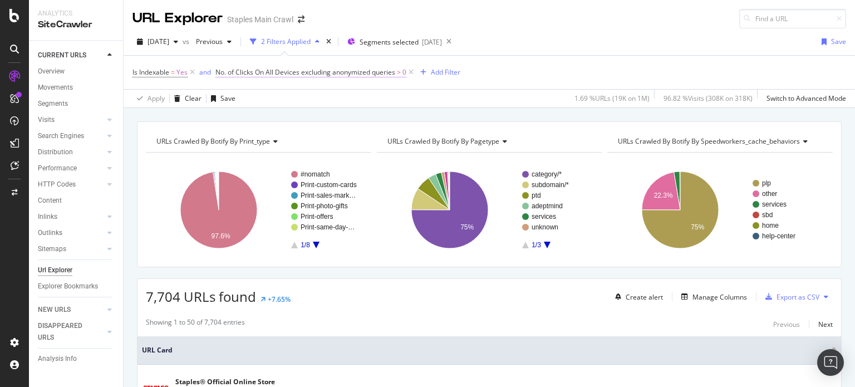
click at [373, 72] on span "No. of Clicks On All Devices excluding anonymized queries" at bounding box center [305, 71] width 180 height 9
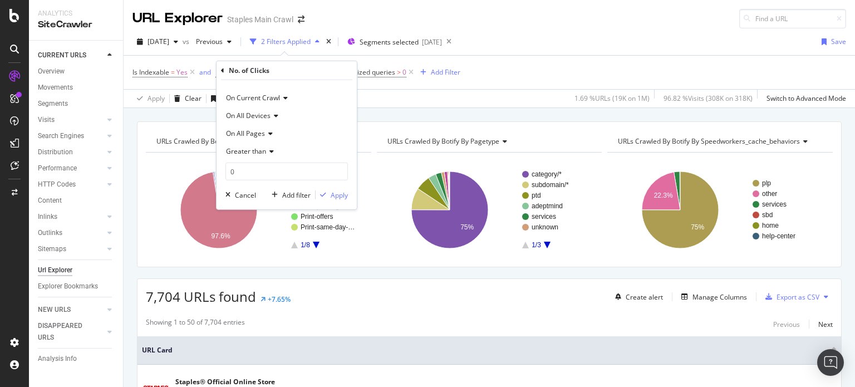
click at [267, 149] on icon at bounding box center [270, 151] width 8 height 7
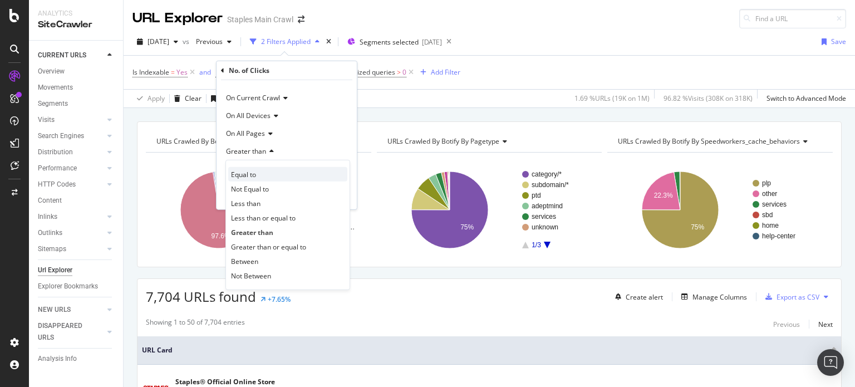
click at [242, 178] on span "Equal to" at bounding box center [243, 173] width 25 height 9
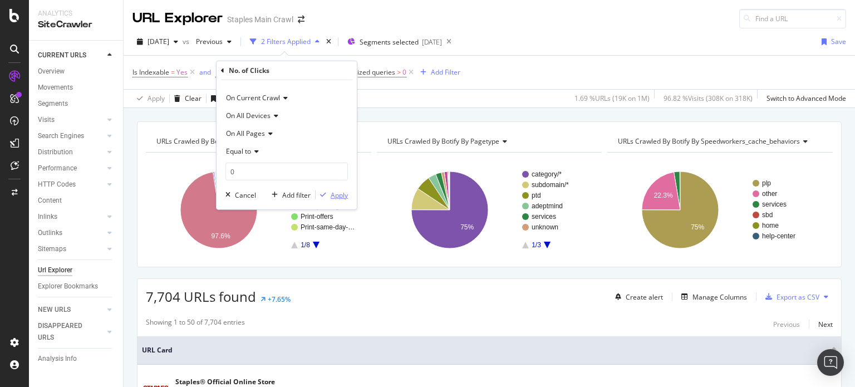
click at [332, 193] on div "Apply" at bounding box center [339, 194] width 17 height 9
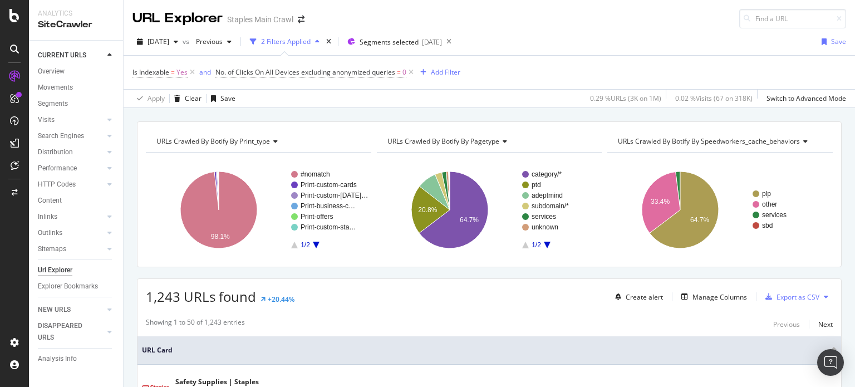
drag, startPoint x: 411, startPoint y: 71, endPoint x: 396, endPoint y: 81, distance: 17.3
click at [411, 72] on icon at bounding box center [410, 72] width 9 height 11
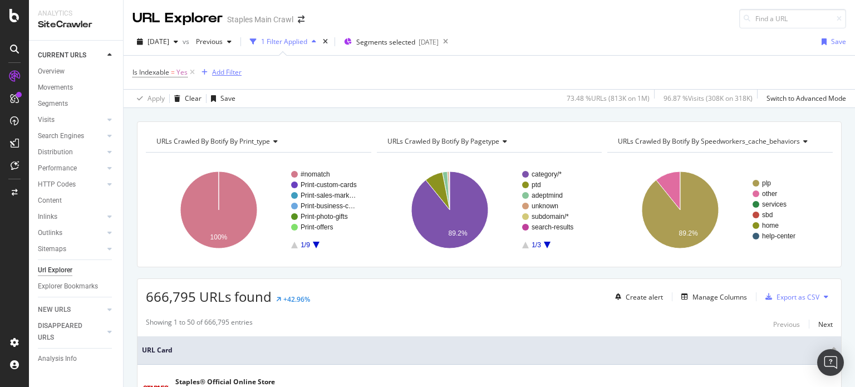
click at [224, 75] on div "Add Filter" at bounding box center [226, 71] width 29 height 9
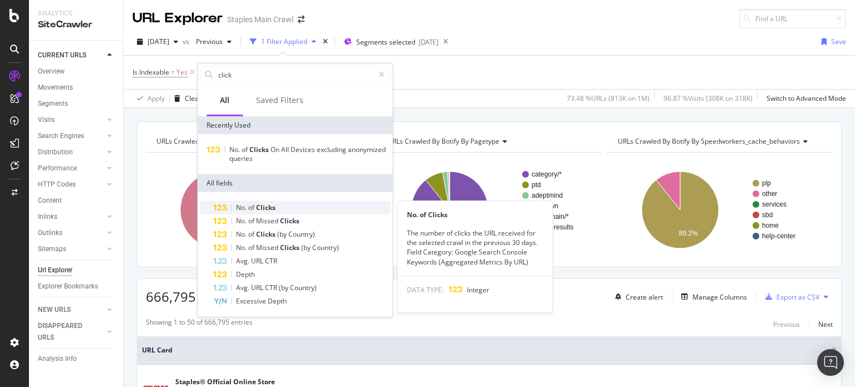
type input "click"
click at [267, 210] on span "Clicks" at bounding box center [265, 207] width 19 height 9
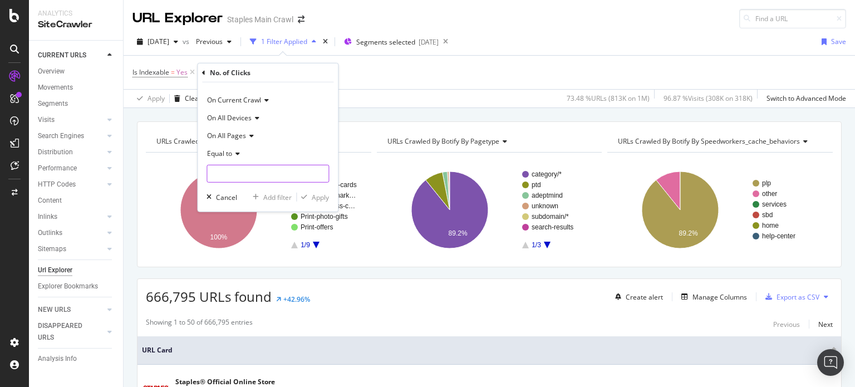
click at [234, 169] on input "number" at bounding box center [267, 174] width 122 height 18
type input "0"
click at [321, 194] on div "On Current Crawl On All Devices On All Pages Equal to 0 Cancel Add filter Apply" at bounding box center [268, 146] width 140 height 129
click at [321, 194] on div "Apply" at bounding box center [320, 196] width 17 height 9
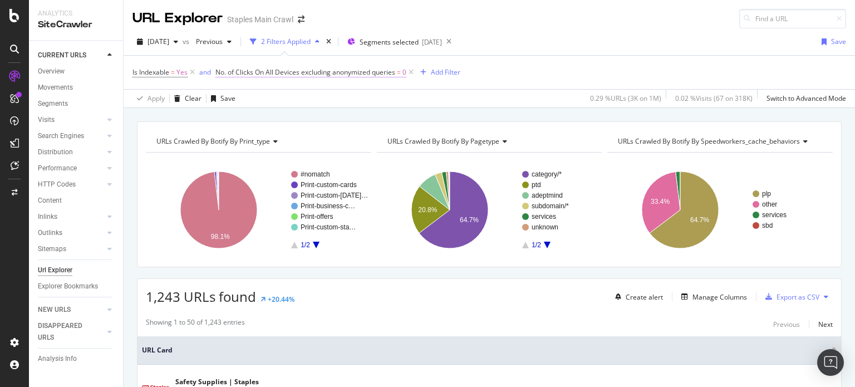
click at [321, 75] on span "No. of Clicks On All Devices excluding anonymized queries" at bounding box center [305, 71] width 180 height 9
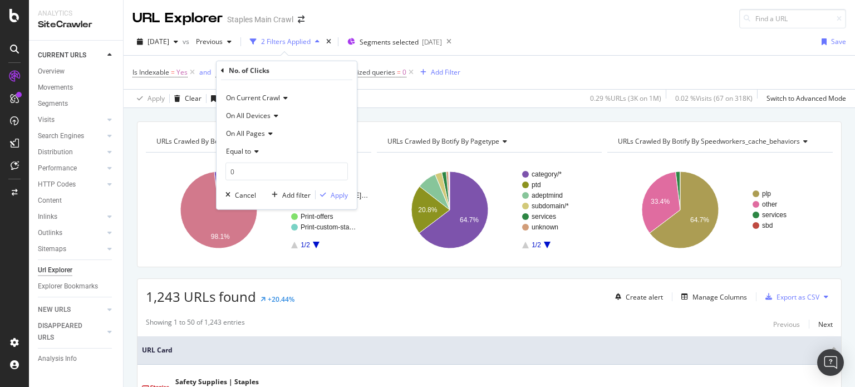
click at [251, 151] on icon at bounding box center [255, 151] width 8 height 7
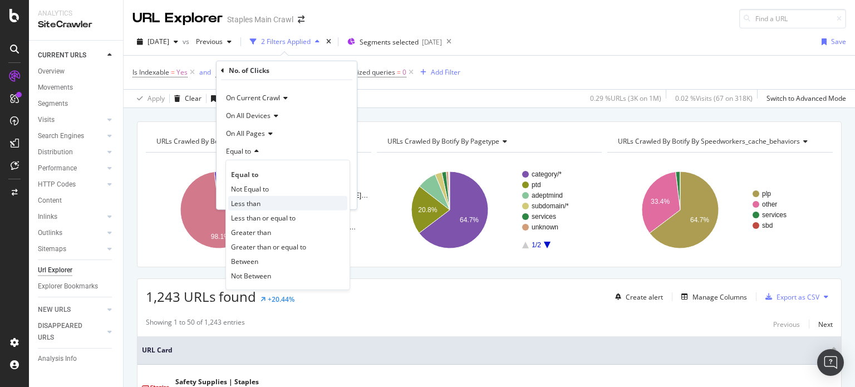
click at [252, 200] on span "Less than" at bounding box center [245, 202] width 29 height 9
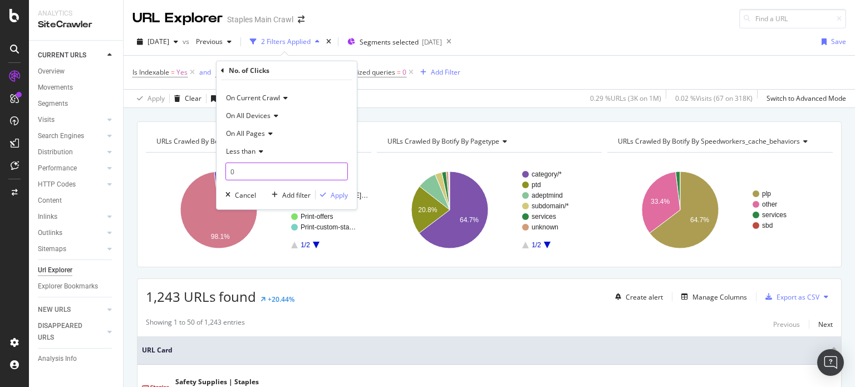
click at [251, 170] on input "0" at bounding box center [286, 171] width 122 height 18
type input "0"
type input "1"
click at [334, 196] on div "Apply" at bounding box center [339, 194] width 17 height 9
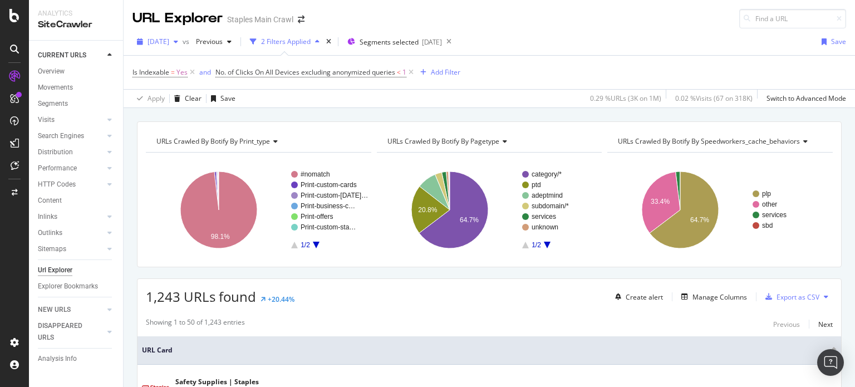
click at [167, 41] on span "2025 Jul. 4th" at bounding box center [158, 41] width 22 height 9
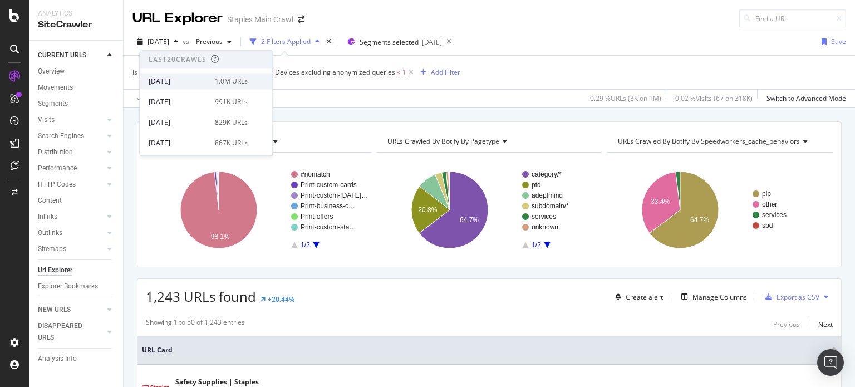
click at [171, 80] on div "[DATE]" at bounding box center [179, 81] width 60 height 10
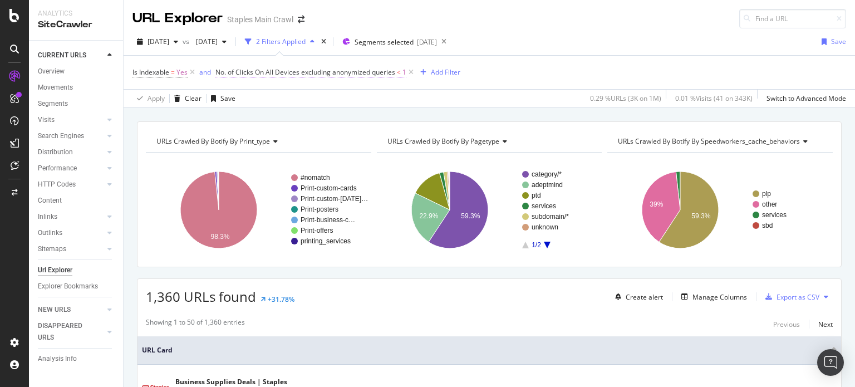
click at [317, 71] on span "No. of Clicks On All Devices excluding anonymized queries" at bounding box center [305, 71] width 180 height 9
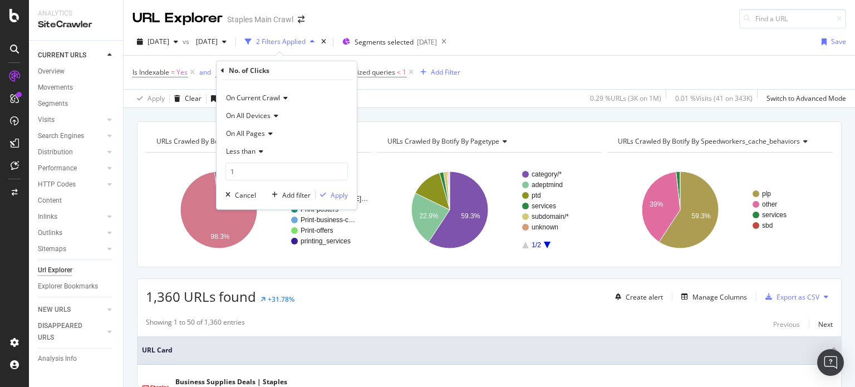
click at [220, 68] on div "No. of Clicks On Current Crawl On All Devices On All Pages Less than 1 Cancel A…" at bounding box center [286, 135] width 140 height 148
click at [223, 68] on icon at bounding box center [222, 70] width 3 height 7
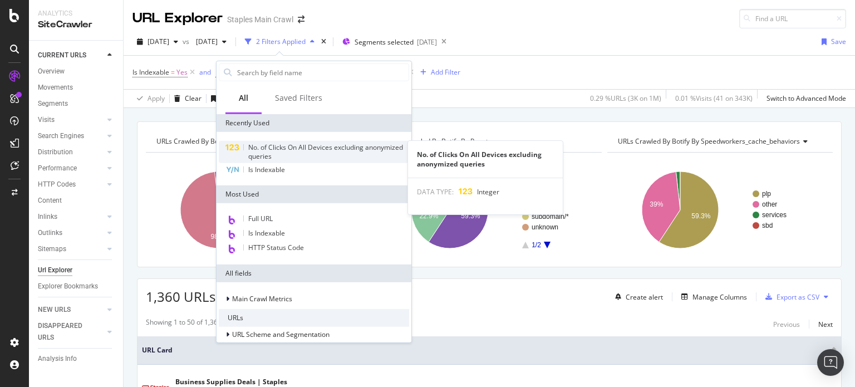
click at [265, 158] on span "No. of Clicks On All Devices excluding anonymized queries" at bounding box center [325, 151] width 155 height 18
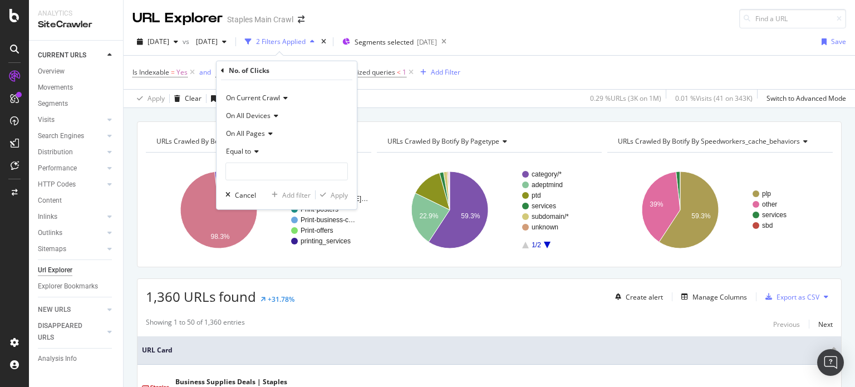
click at [273, 128] on div "On All Pages" at bounding box center [286, 134] width 122 height 18
click at [224, 68] on icon at bounding box center [222, 70] width 3 height 7
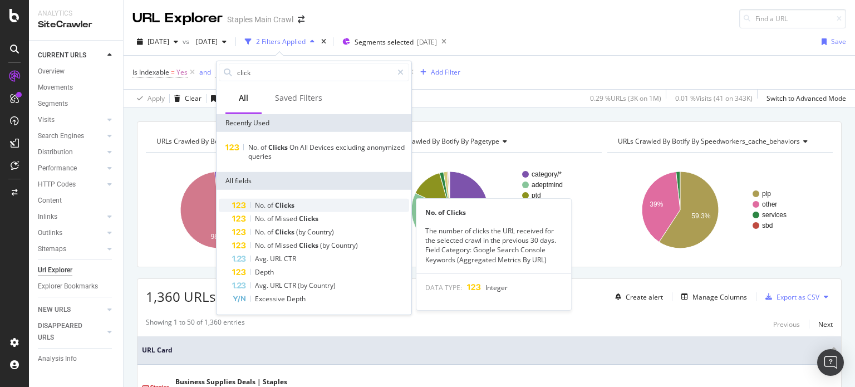
type input "click"
click at [287, 208] on span "Clicks" at bounding box center [284, 204] width 19 height 9
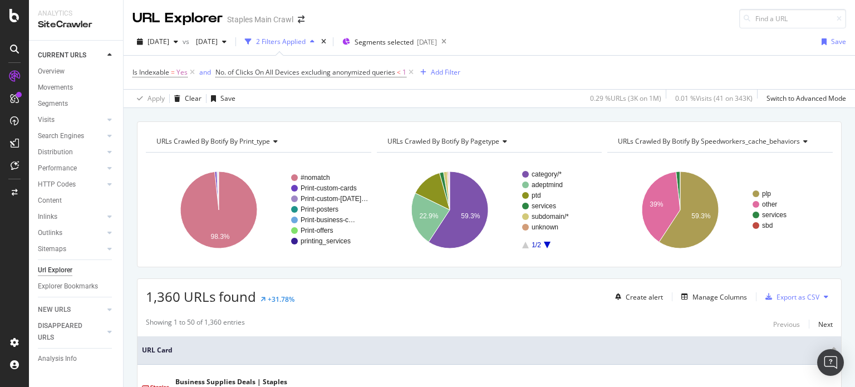
click at [423, 114] on div "URLs Crawled By Botify By print_type Chart (by Value) Table Expand Export as CS…" at bounding box center [489, 121] width 731 height 27
click at [411, 71] on icon at bounding box center [410, 72] width 9 height 11
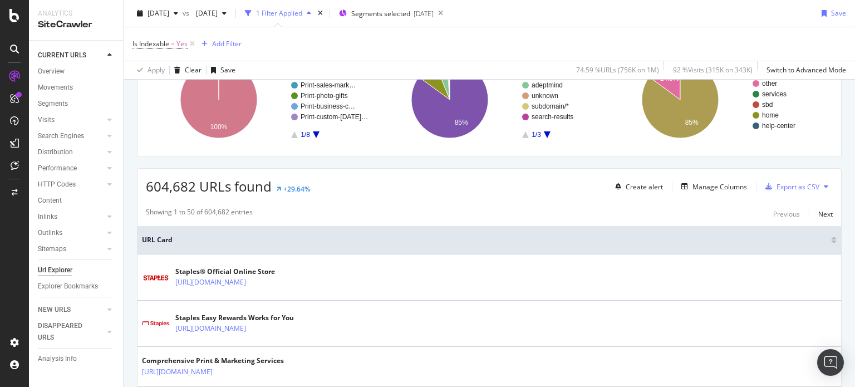
scroll to position [167, 0]
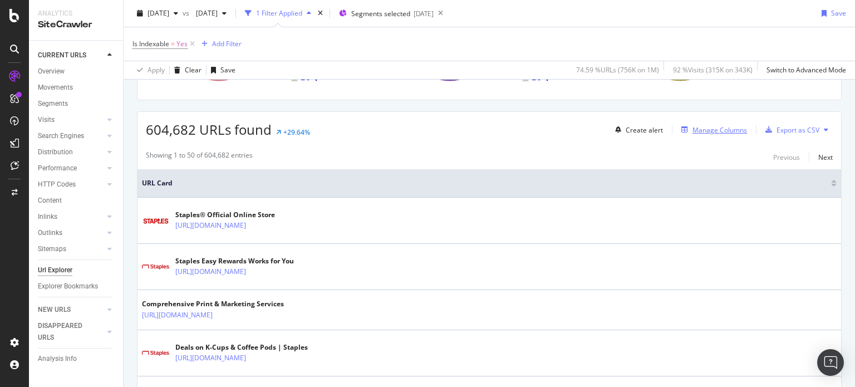
click at [711, 129] on div "Manage Columns" at bounding box center [719, 129] width 55 height 9
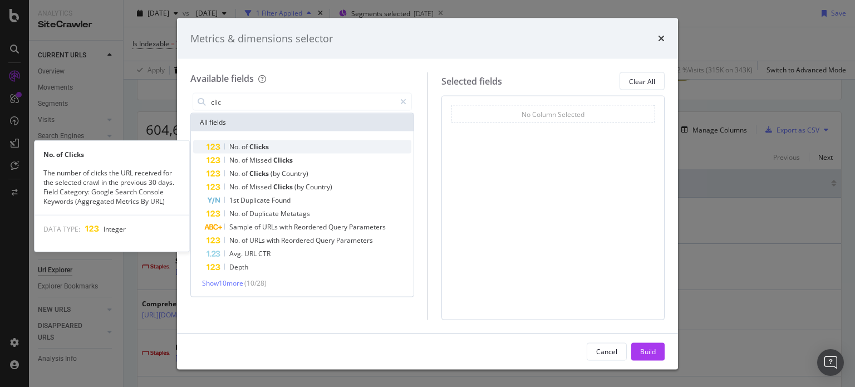
type input "clic"
click at [269, 142] on div "No. of Clicks" at bounding box center [308, 146] width 205 height 13
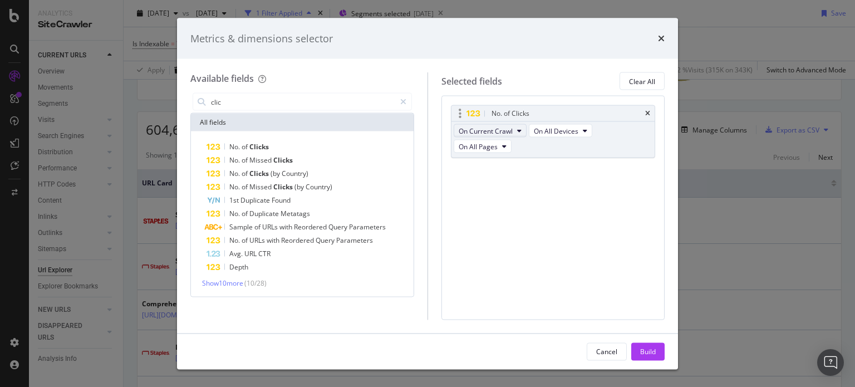
click at [509, 133] on span "On Current Crawl" at bounding box center [486, 130] width 54 height 9
click at [576, 201] on div "No. of Clicks On Current Crawl On All Devices On All Pages You can use this fie…" at bounding box center [553, 208] width 224 height 224
drag, startPoint x: 646, startPoint y: 348, endPoint x: 640, endPoint y: 336, distance: 13.4
click at [646, 348] on div "Build" at bounding box center [648, 350] width 16 height 9
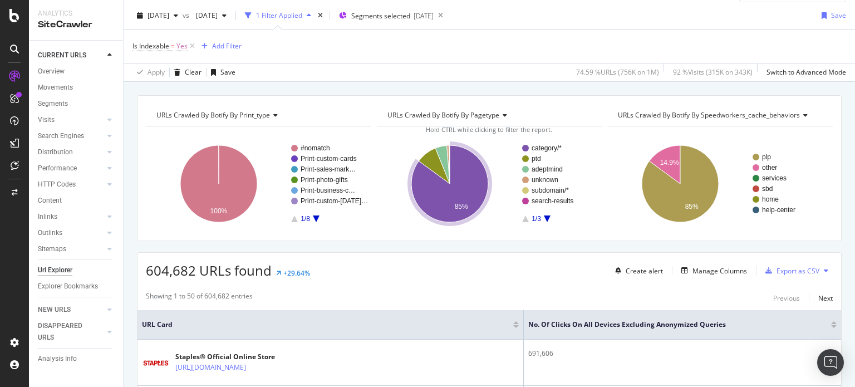
scroll to position [111, 0]
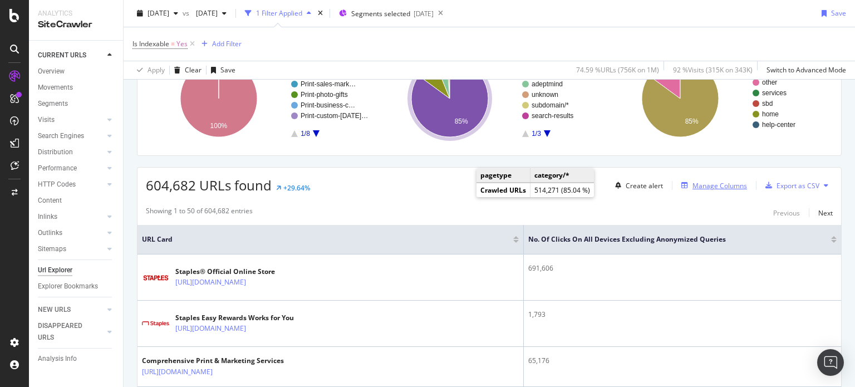
click at [712, 187] on div "Manage Columns" at bounding box center [719, 185] width 55 height 9
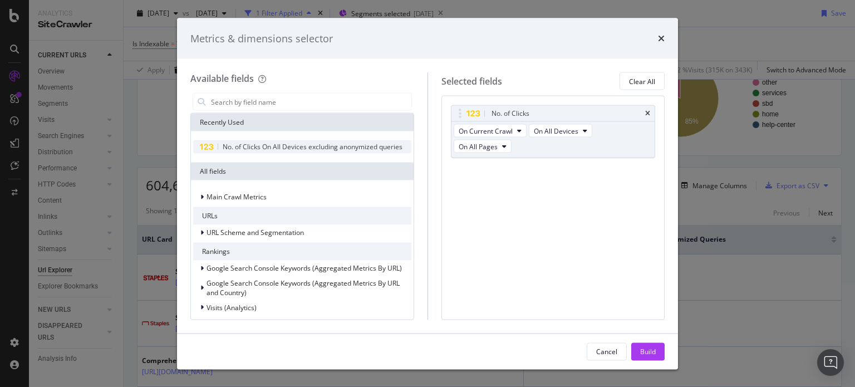
click at [263, 147] on span "No. of Clicks On All Devices excluding anonymized queries" at bounding box center [313, 146] width 180 height 9
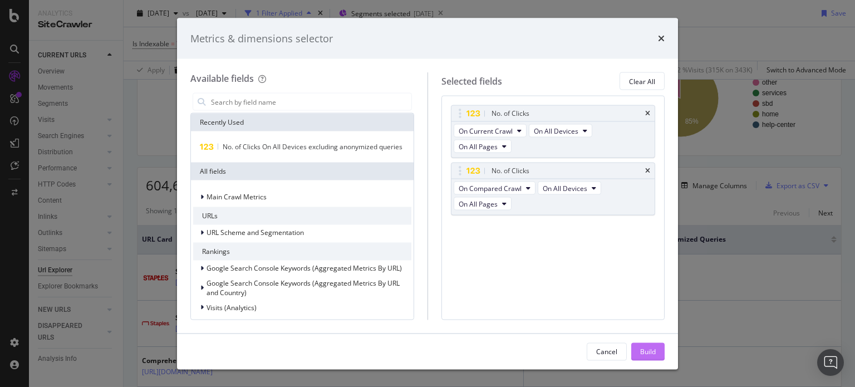
click at [645, 357] on div "Build" at bounding box center [648, 351] width 16 height 17
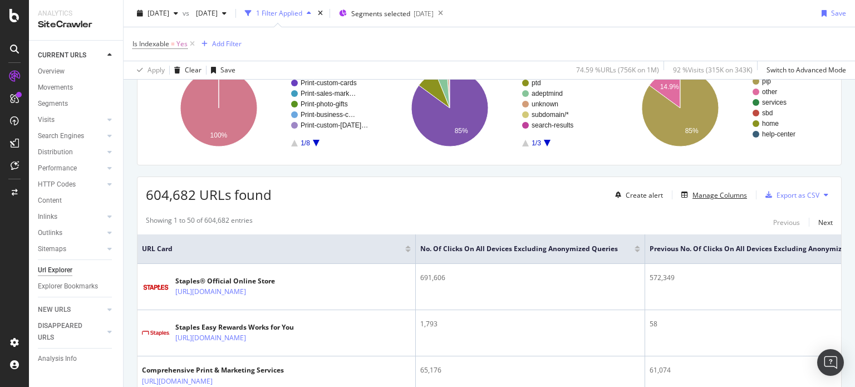
scroll to position [96, 0]
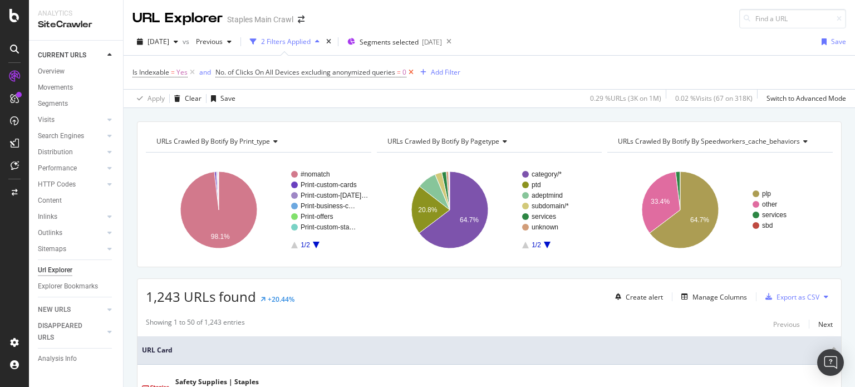
click at [412, 70] on icon at bounding box center [410, 72] width 9 height 11
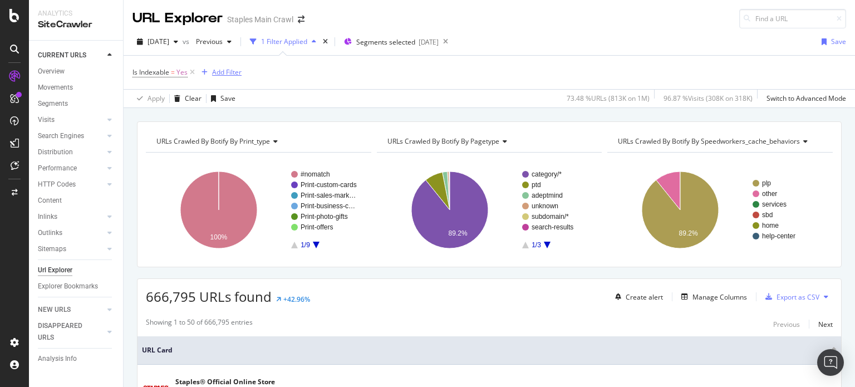
click at [224, 66] on div "Add Filter" at bounding box center [219, 72] width 45 height 12
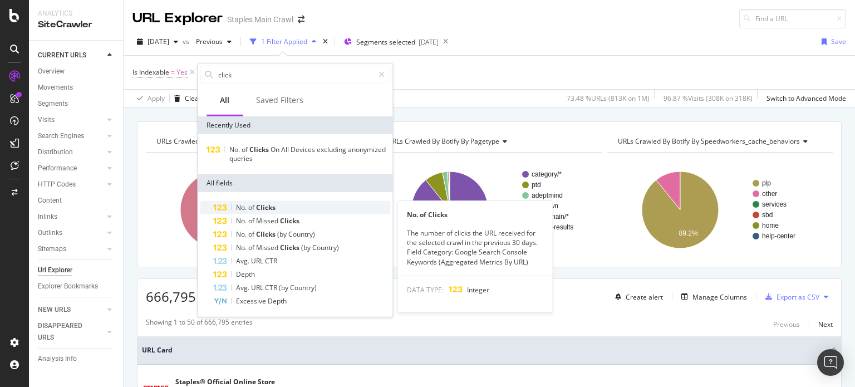
type input "click"
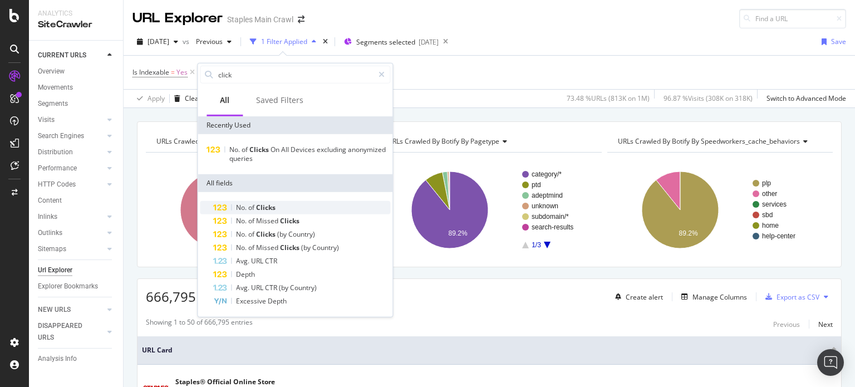
click at [260, 205] on span "Clicks" at bounding box center [265, 207] width 19 height 9
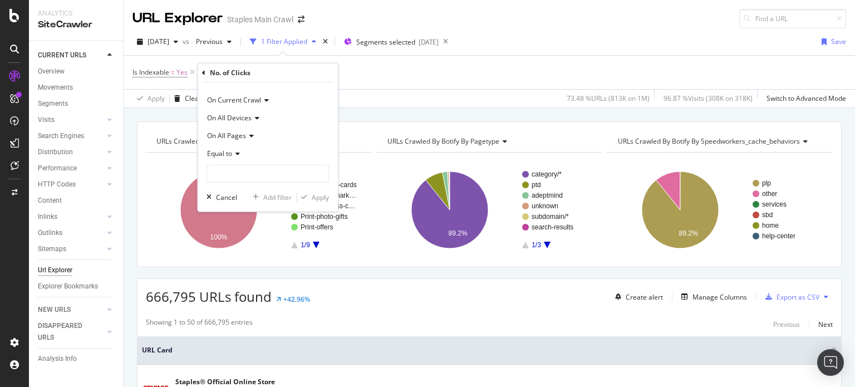
click at [234, 154] on icon at bounding box center [236, 153] width 8 height 7
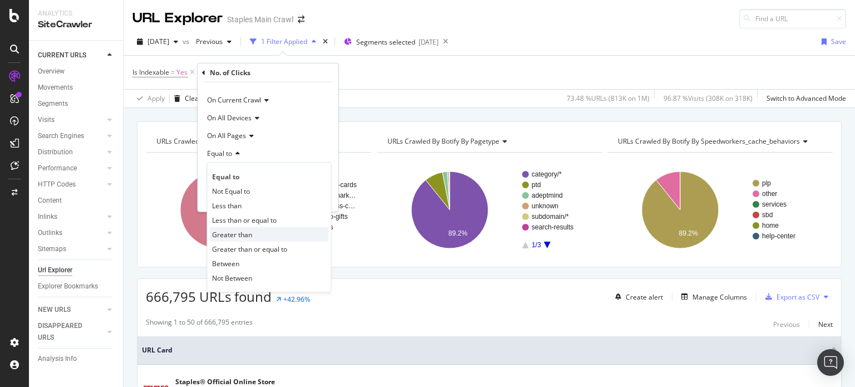
click at [229, 230] on span "Greater than" at bounding box center [232, 233] width 40 height 9
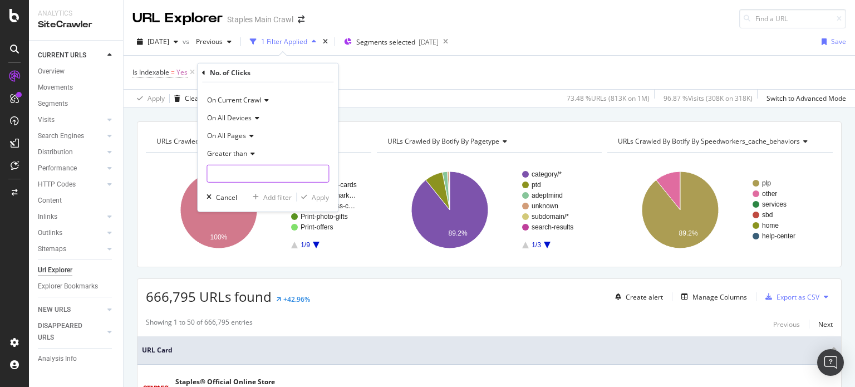
click at [221, 171] on input "number" at bounding box center [267, 174] width 122 height 18
type input "0"
click at [323, 195] on div "Apply" at bounding box center [320, 196] width 17 height 9
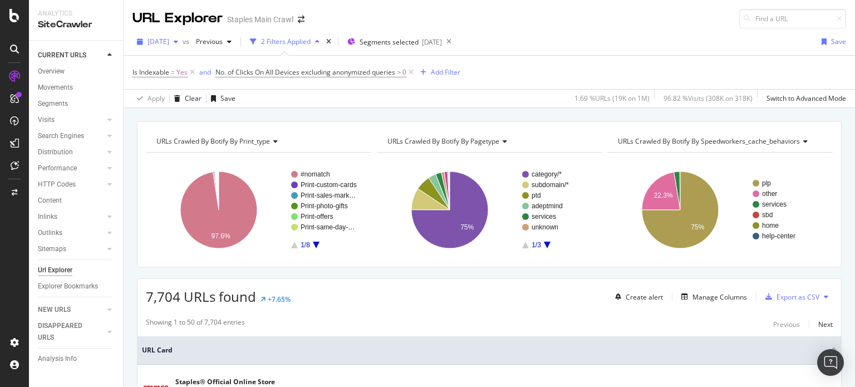
click at [178, 47] on div "2025 Jul. 4th" at bounding box center [157, 41] width 50 height 17
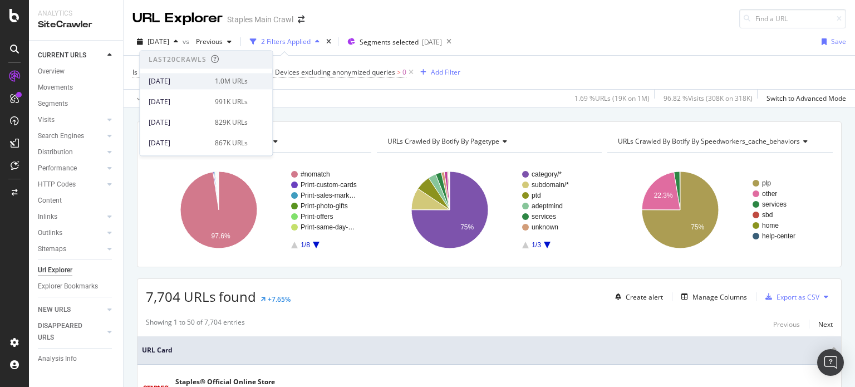
click at [192, 83] on div "[DATE]" at bounding box center [179, 81] width 60 height 10
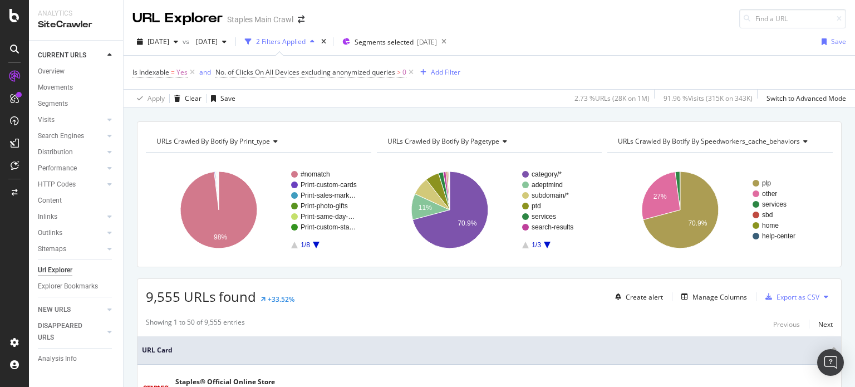
click at [514, 116] on div "URLs Crawled By Botify By print_type Chart (by Value) Table Expand Export as CS…" at bounding box center [489, 121] width 731 height 27
